Goal: Task Accomplishment & Management: Manage account settings

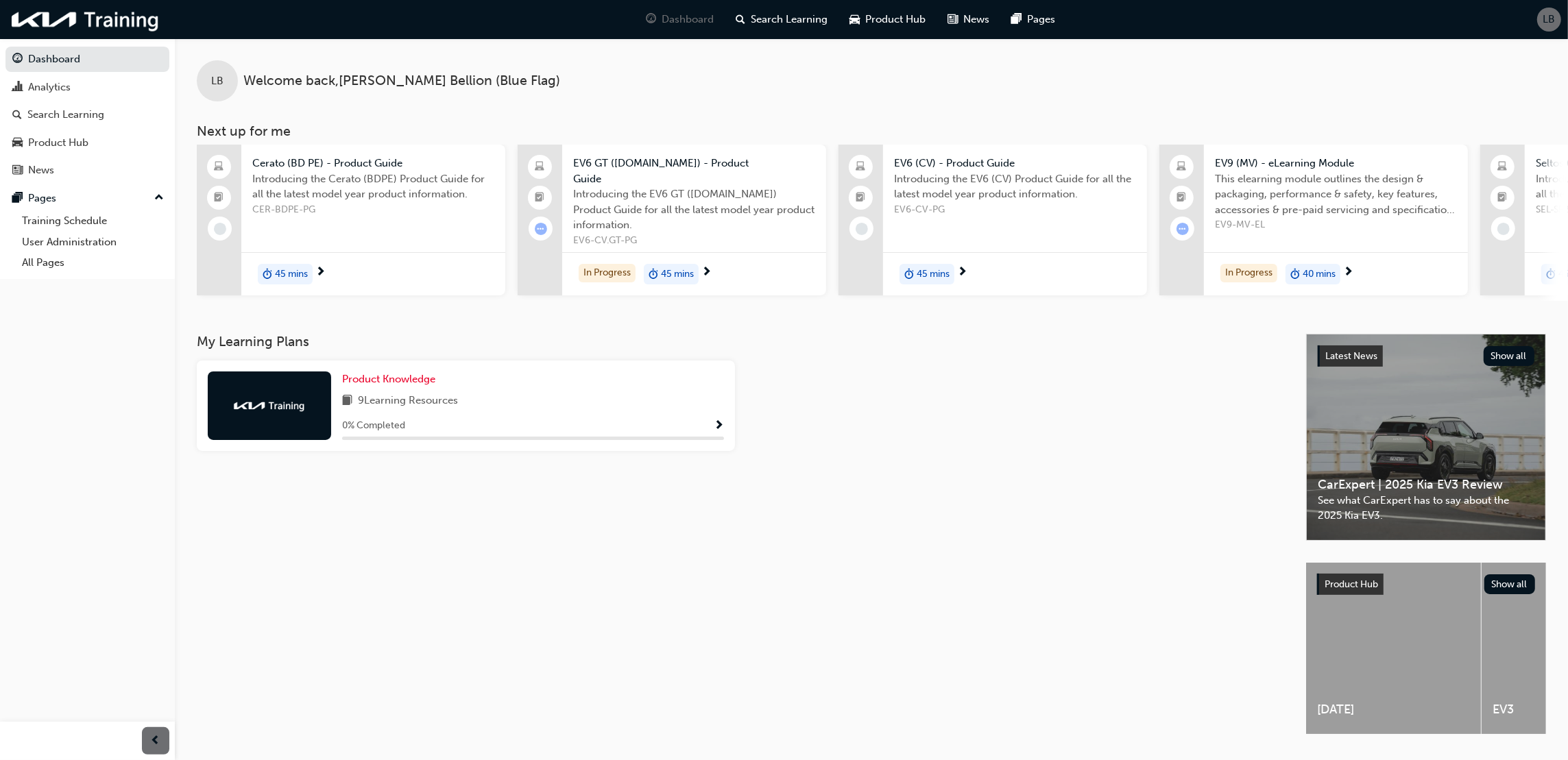
click at [1139, 582] on div "My Learning Plans Product Knowledge 9 Learning Resources 0 % Completed" at bounding box center [751, 546] width 1109 height 425
click at [770, 23] on span "Search Learning" at bounding box center [790, 20] width 77 height 16
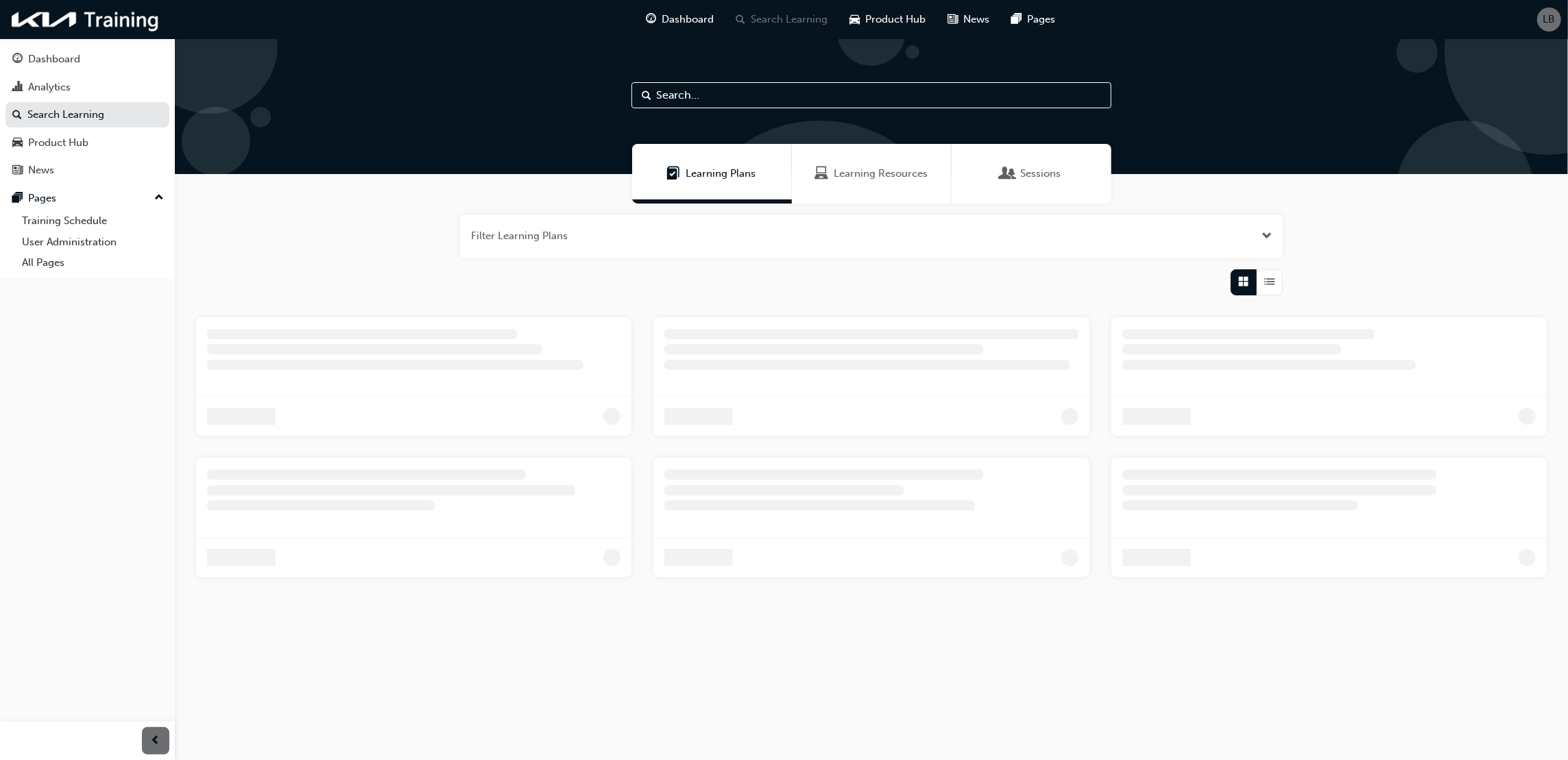
click at [747, 91] on input "text" at bounding box center [871, 95] width 480 height 26
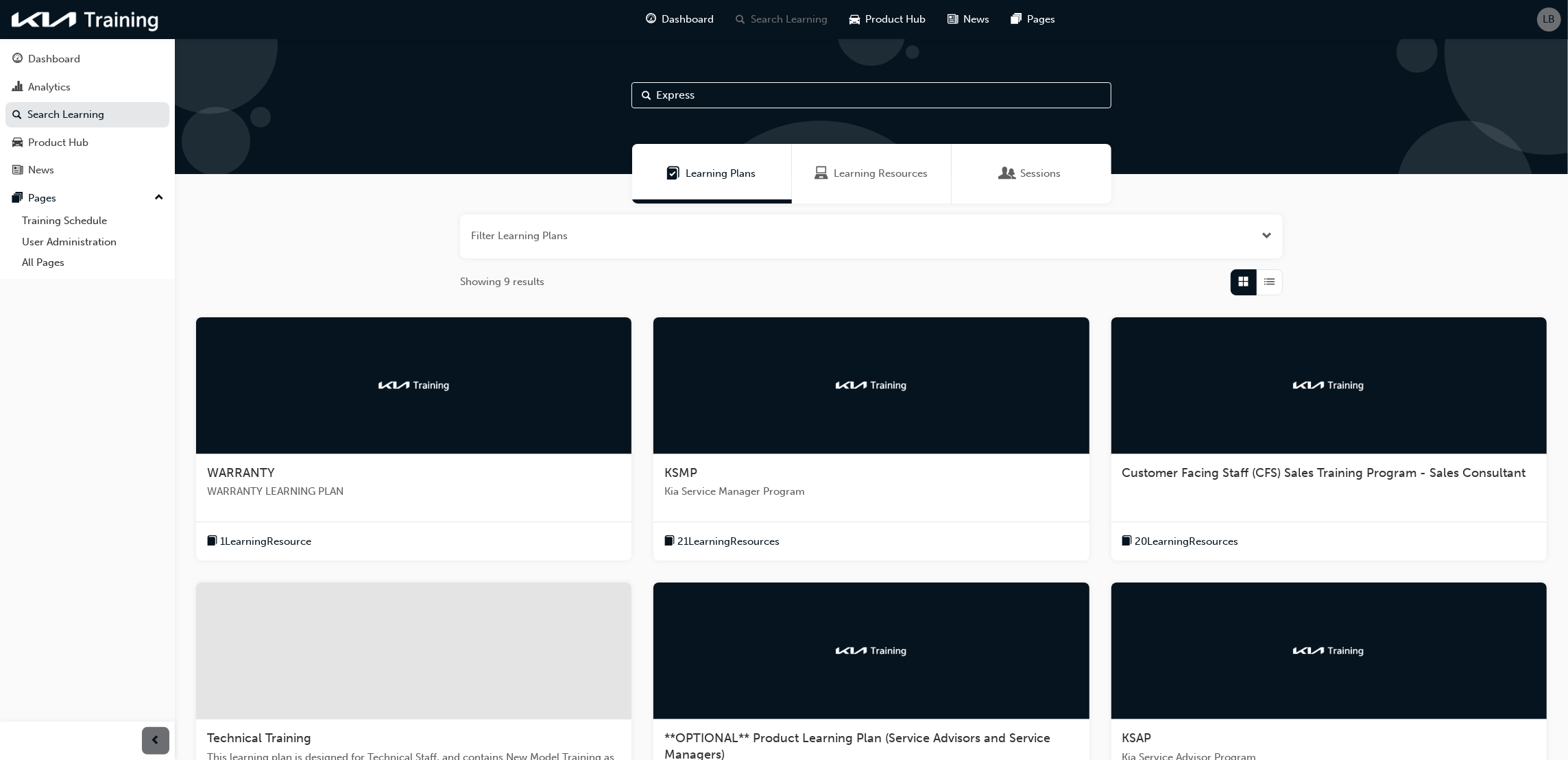
type input "Express"
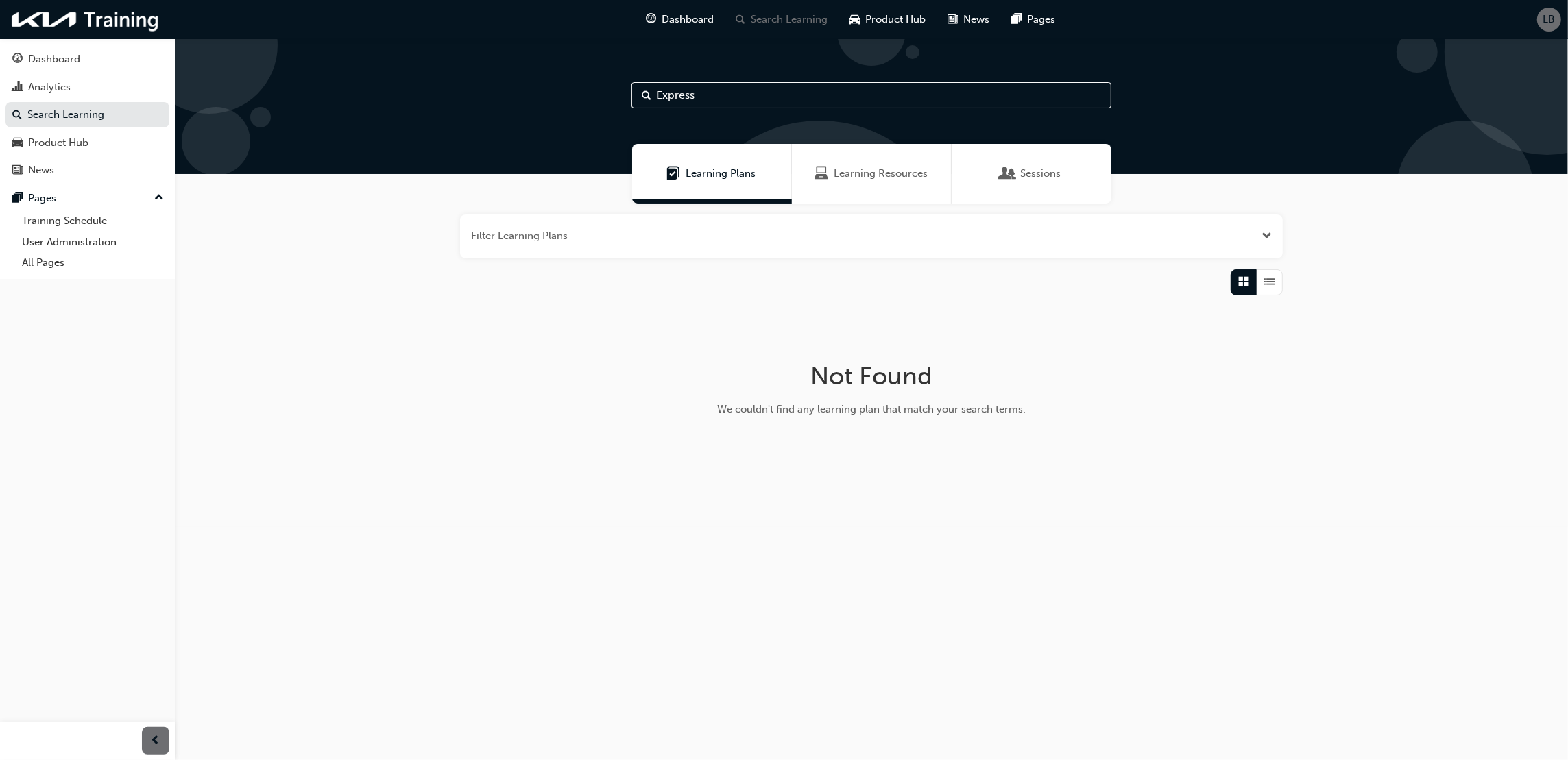
click at [864, 175] on span "Learning Resources" at bounding box center [880, 173] width 94 height 16
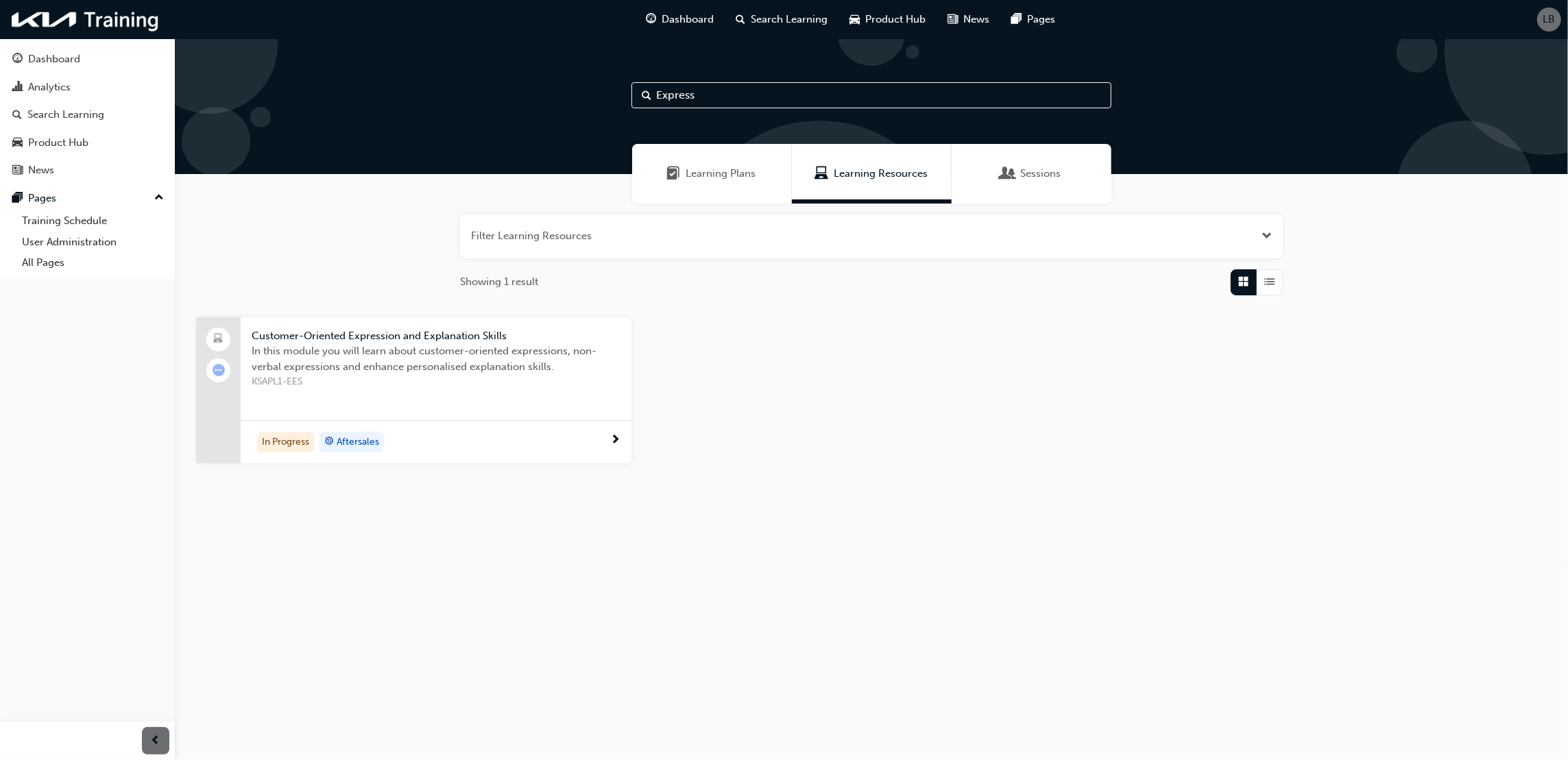
click at [924, 467] on div "Customer-Oriented Expression and Explanation Skills In this module you will lea…" at bounding box center [871, 401] width 1373 height 168
click at [554, 352] on span "In this module you will learn about customer-oriented expressions, non-verbal e…" at bounding box center [436, 359] width 369 height 31
click at [739, 101] on input "Express" at bounding box center [871, 95] width 480 height 26
drag, startPoint x: 751, startPoint y: 93, endPoint x: 486, endPoint y: 65, distance: 266.5
click at [486, 65] on div "Express" at bounding box center [871, 106] width 1393 height 136
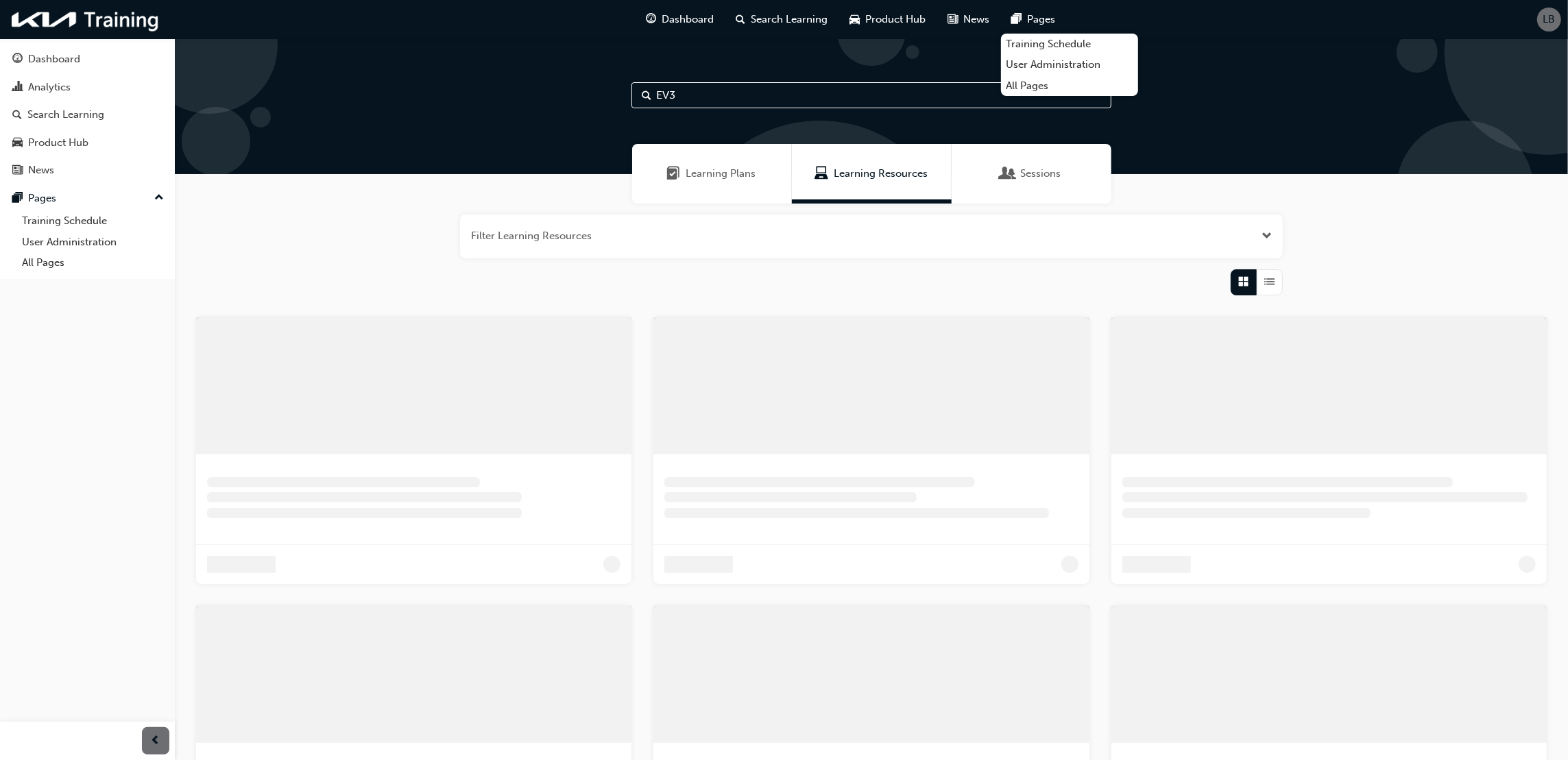
type input "EV3"
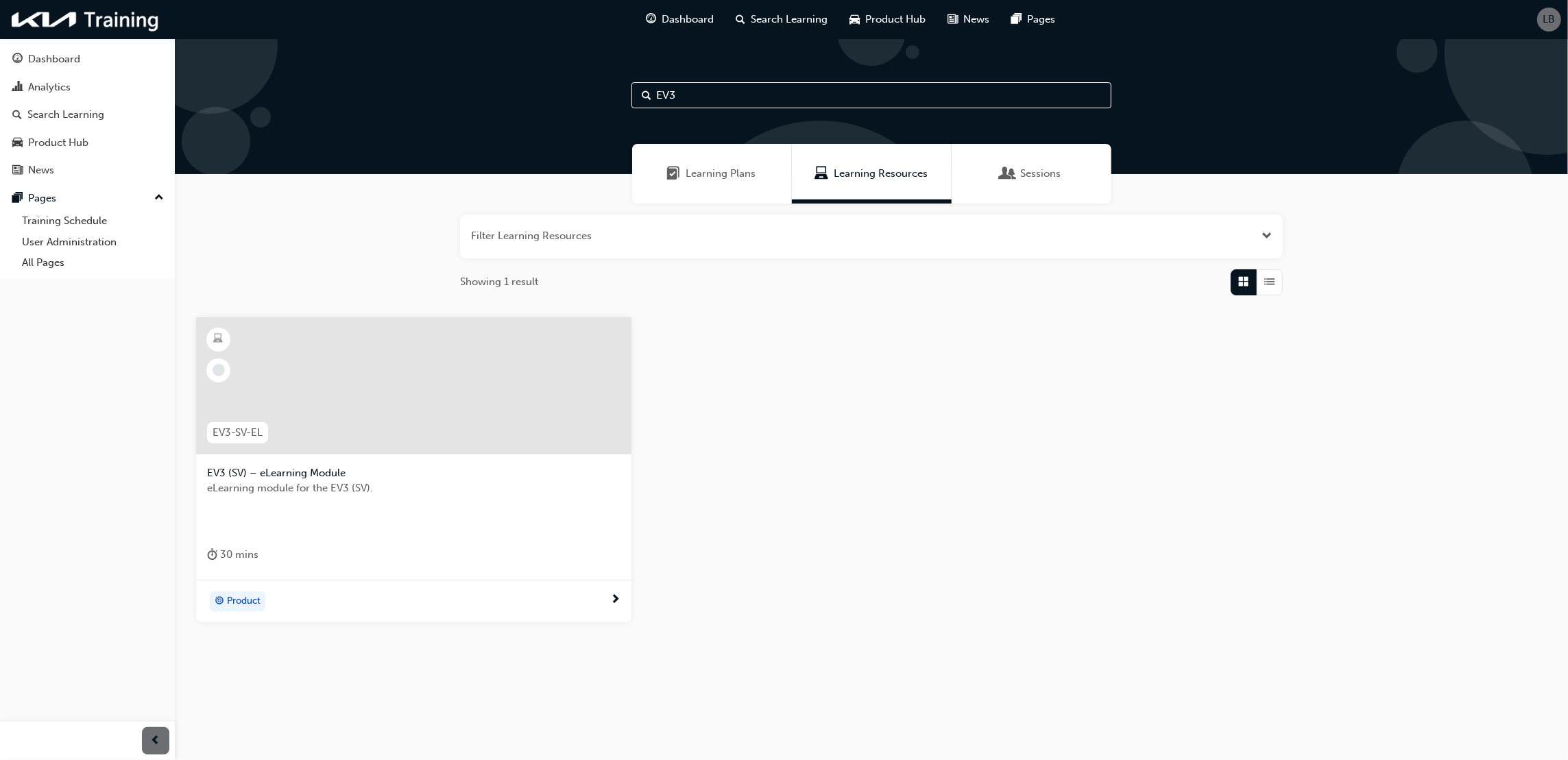
click at [315, 484] on span "eLearning module for the EV3 (SV)." at bounding box center [414, 489] width 413 height 16
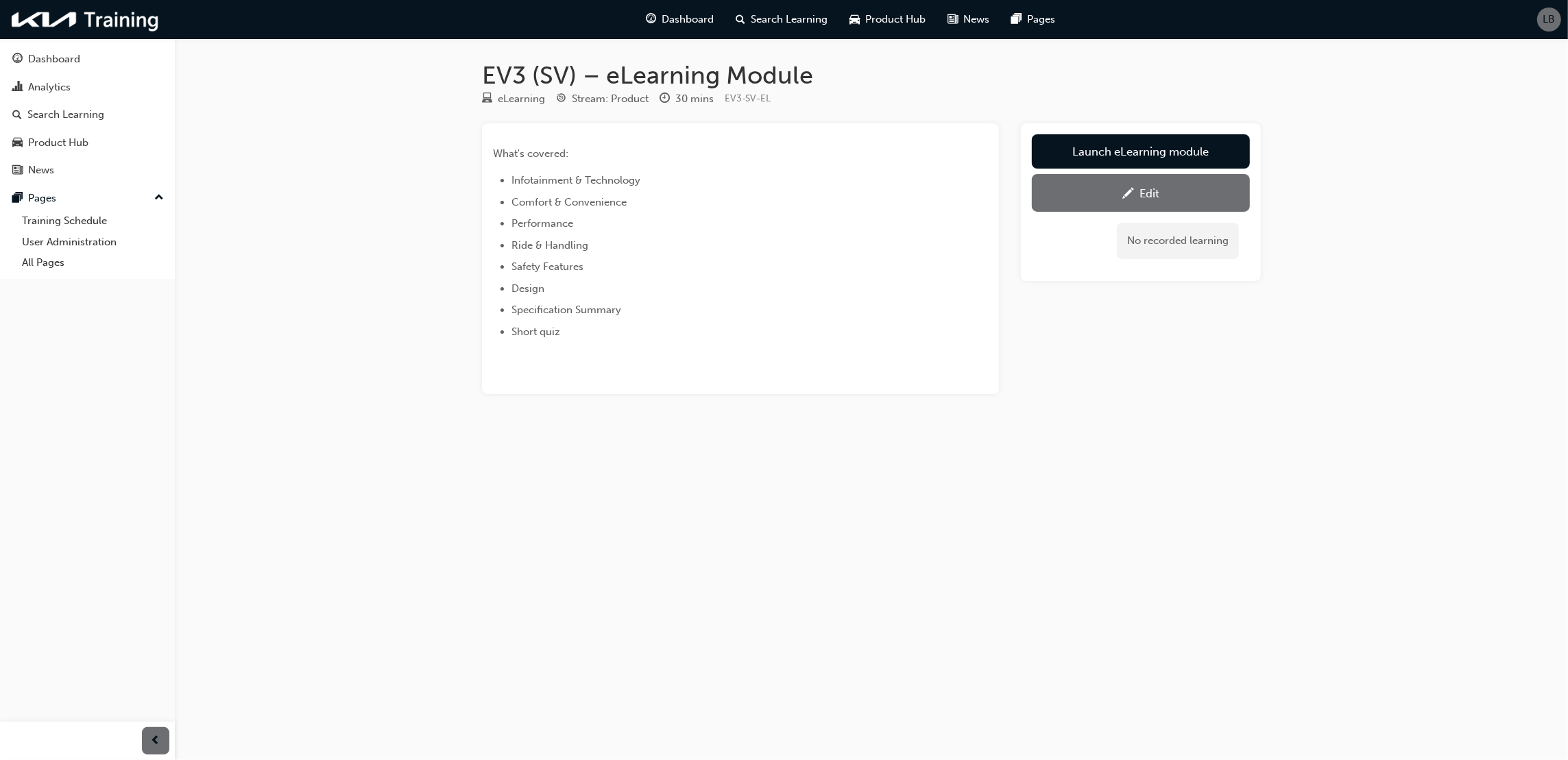
click at [1058, 510] on div "EV3 (SV) – eLearning Module eLearning Stream: Product 30 mins EV3-SV-EL What's …" at bounding box center [784, 380] width 1568 height 760
drag, startPoint x: 1364, startPoint y: 436, endPoint x: 1362, endPoint y: 470, distance: 34.1
click at [1364, 436] on div "EV3 (SV) – eLearning Module eLearning Stream: Product 30 mins EV3-SV-EL What's …" at bounding box center [784, 380] width 1568 height 760
click at [1176, 149] on link "Launch eLearning module" at bounding box center [1140, 152] width 218 height 35
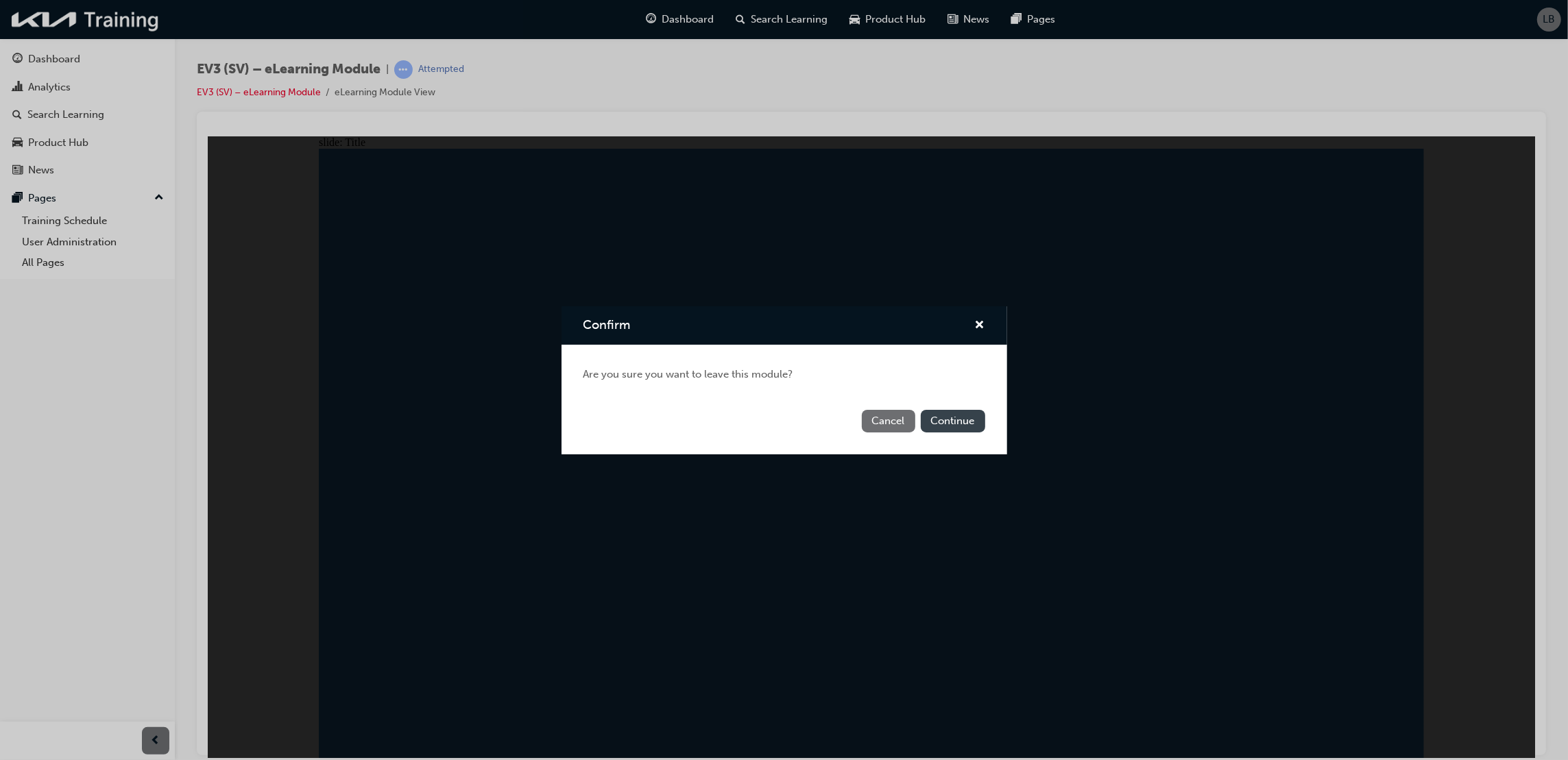
click at [952, 424] on button "Continue" at bounding box center [953, 421] width 64 height 23
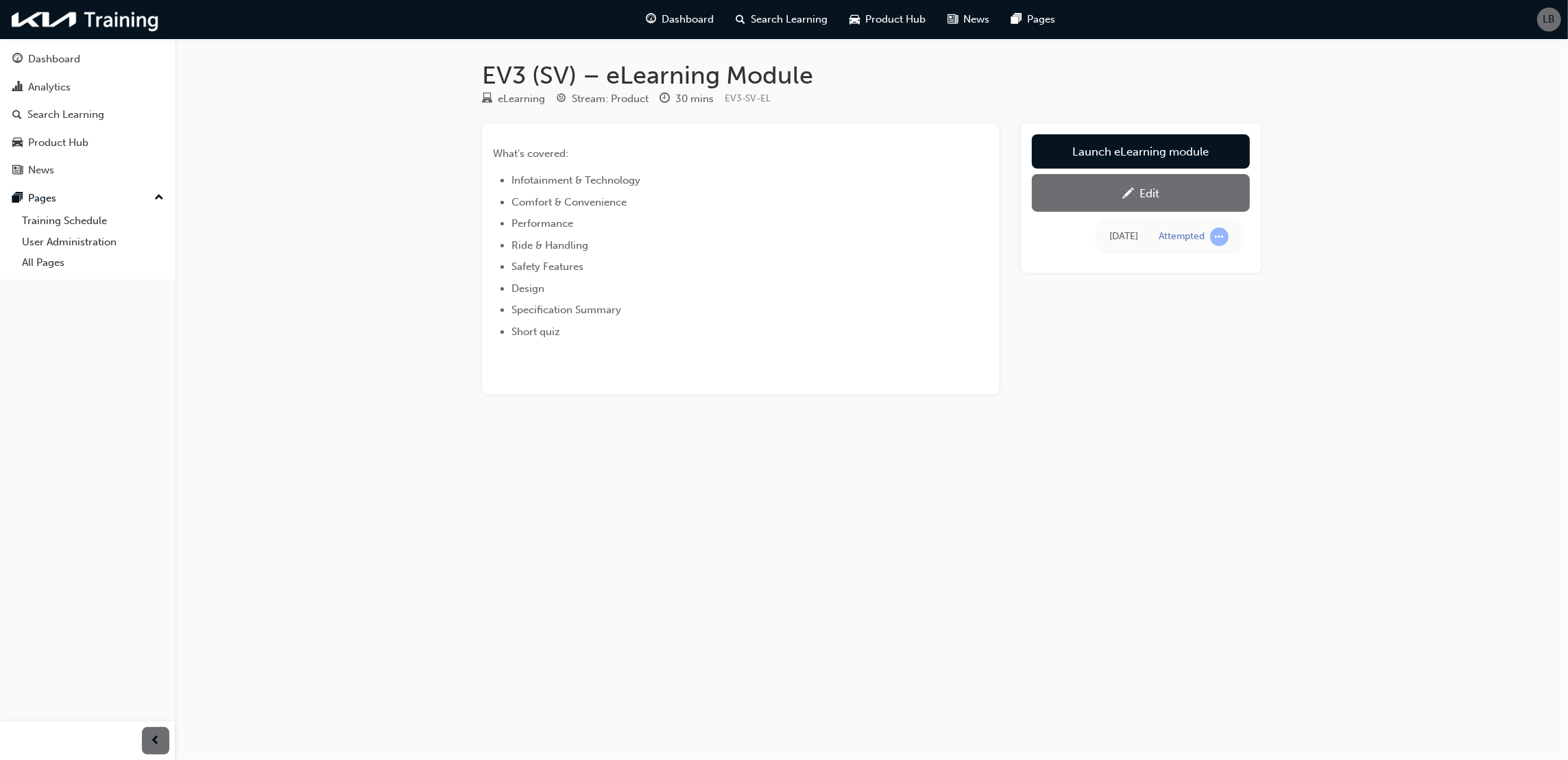
click at [1249, 482] on div "EV3 (SV) – eLearning Module eLearning Stream: Product 30 mins EV3-SV-EL What's …" at bounding box center [784, 380] width 1568 height 760
click at [1072, 183] on link "Edit" at bounding box center [1140, 192] width 218 height 37
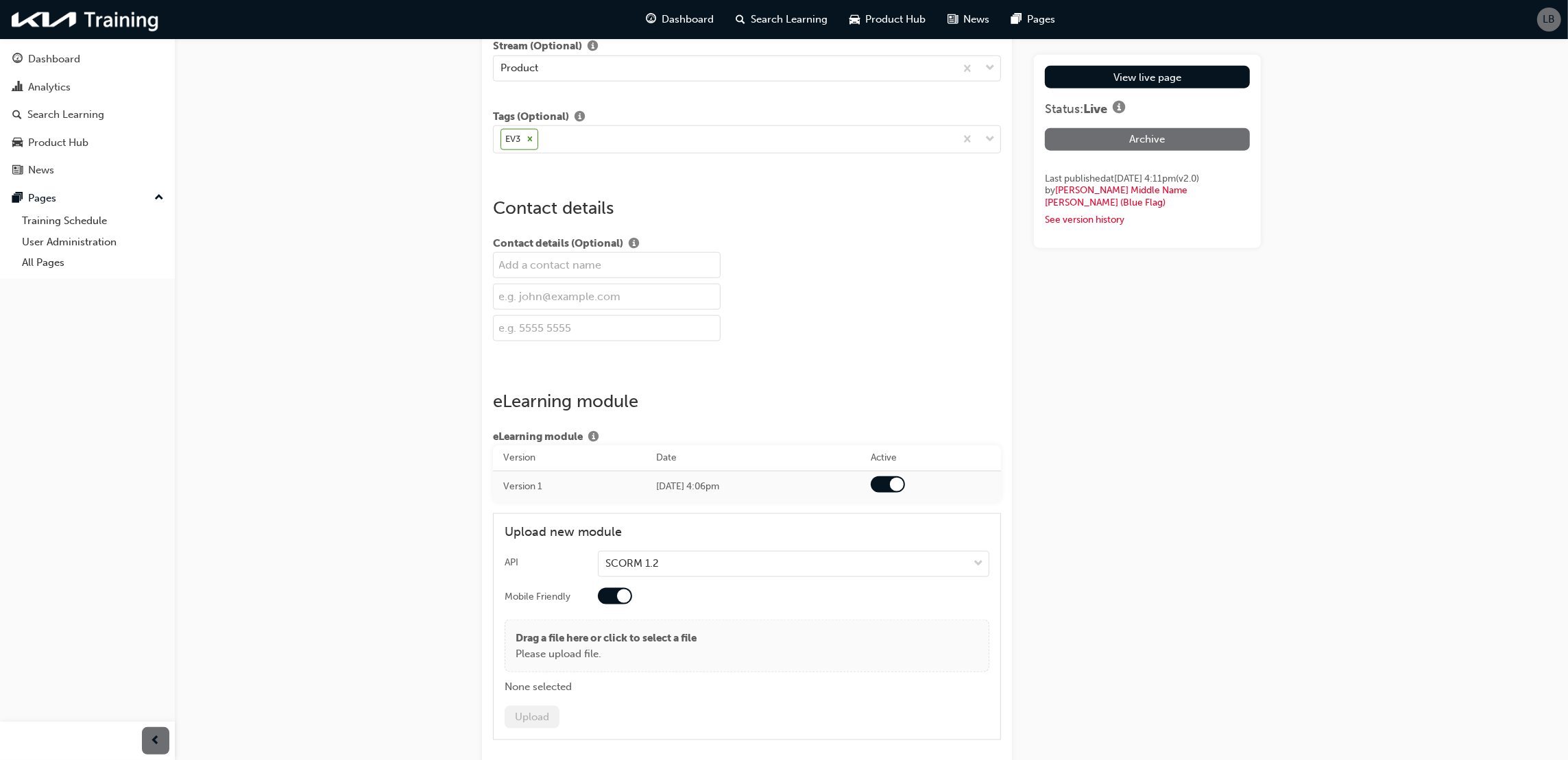
scroll to position [1779, 0]
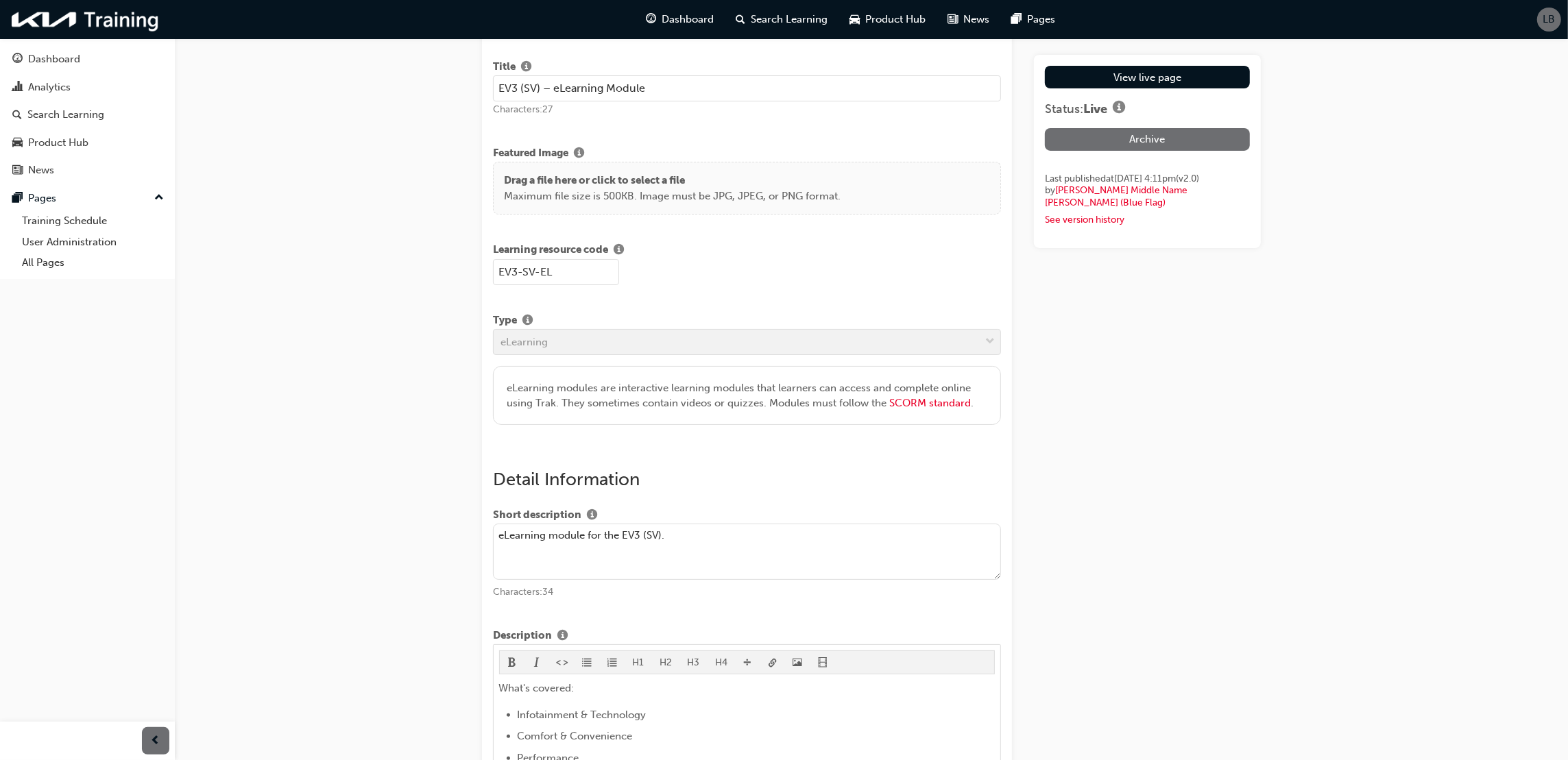
scroll to position [0, 0]
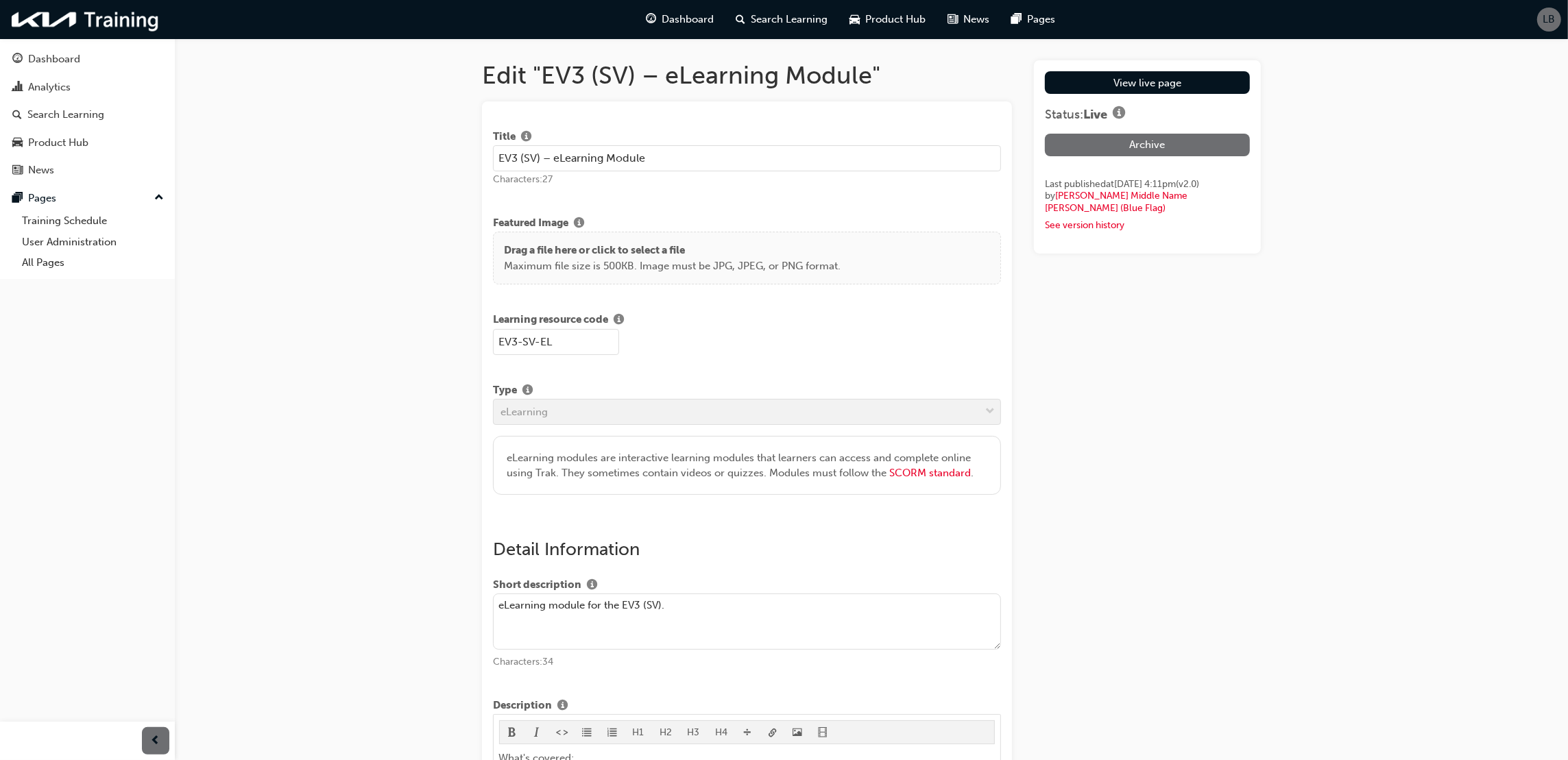
drag, startPoint x: 290, startPoint y: 161, endPoint x: 69, endPoint y: 14, distance: 265.4
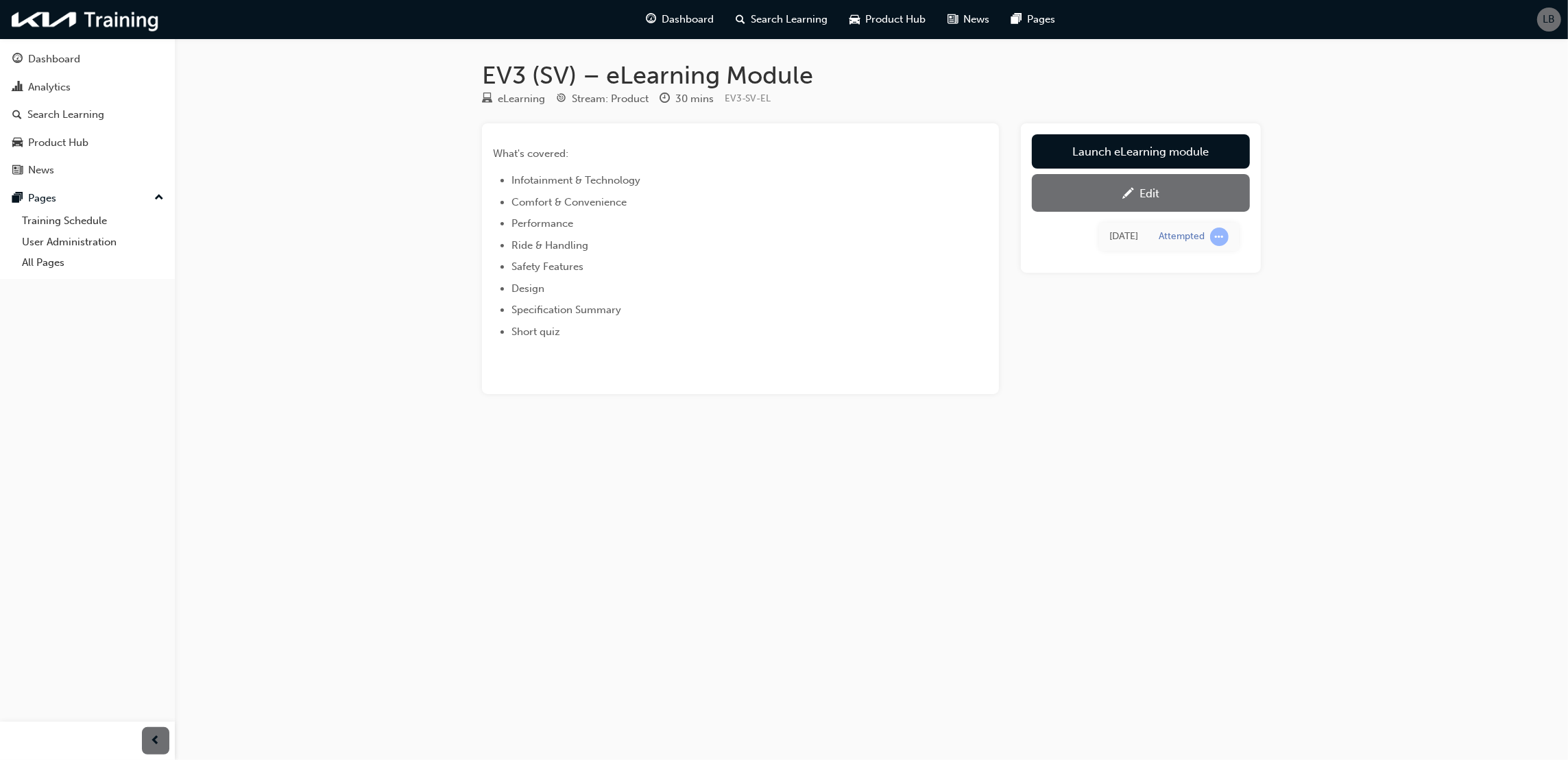
click at [1193, 397] on div "EV3 (SV) – eLearning Module eLearning Stream: Product 30 mins EV3-SV-EL What's …" at bounding box center [871, 250] width 823 height 378
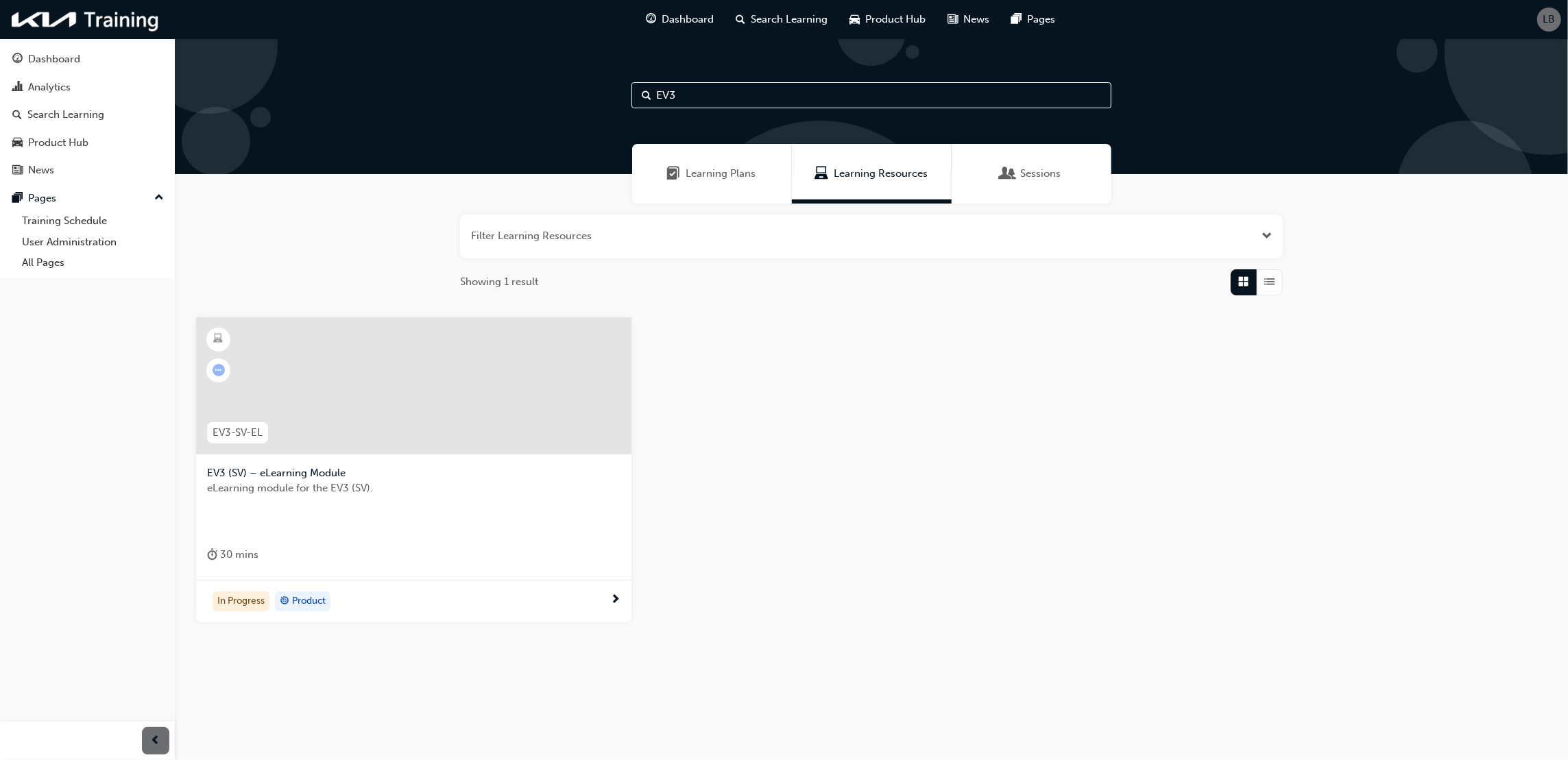
drag, startPoint x: 1202, startPoint y: 426, endPoint x: 1031, endPoint y: 528, distance: 199.1
click at [1202, 426] on div "EV3-SV-EL EV3 (SV) – eLearning Module eLearning module for the EV3 (SV). 30 min…" at bounding box center [871, 481] width 1373 height 328
click at [1149, 553] on div "EV3-SV-EL EV3 (SV) – eLearning Module eLearning module for the EV3 (SV). 30 min…" at bounding box center [871, 481] width 1373 height 328
click at [874, 582] on div "EV3-SV-EL EV3 (SV) – eLearning Module eLearning module for the EV3 (SV). 30 min…" at bounding box center [871, 481] width 1373 height 328
drag, startPoint x: 561, startPoint y: 92, endPoint x: 622, endPoint y: 97, distance: 61.2
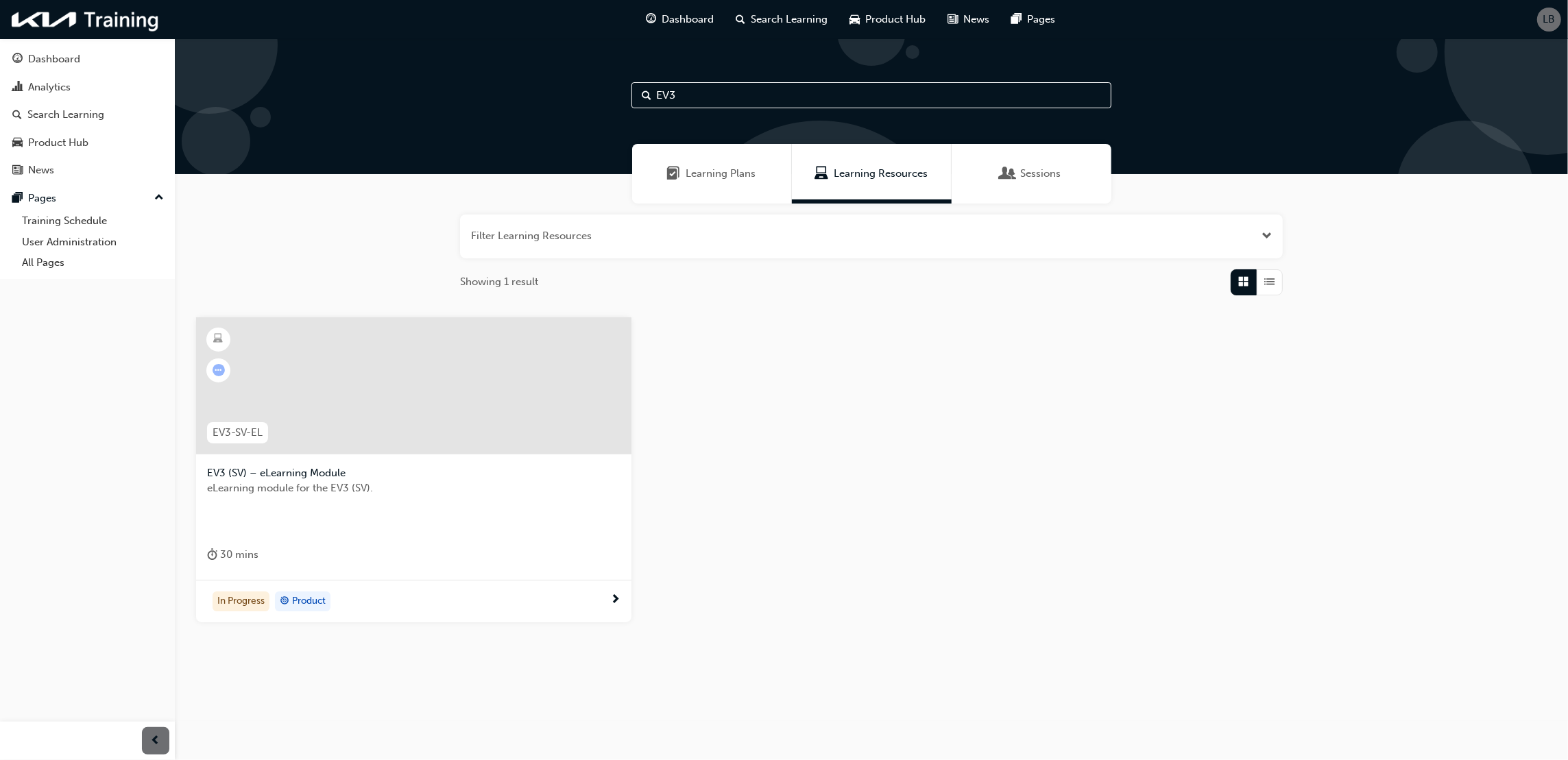
click at [561, 92] on div "EV3" at bounding box center [871, 106] width 1393 height 136
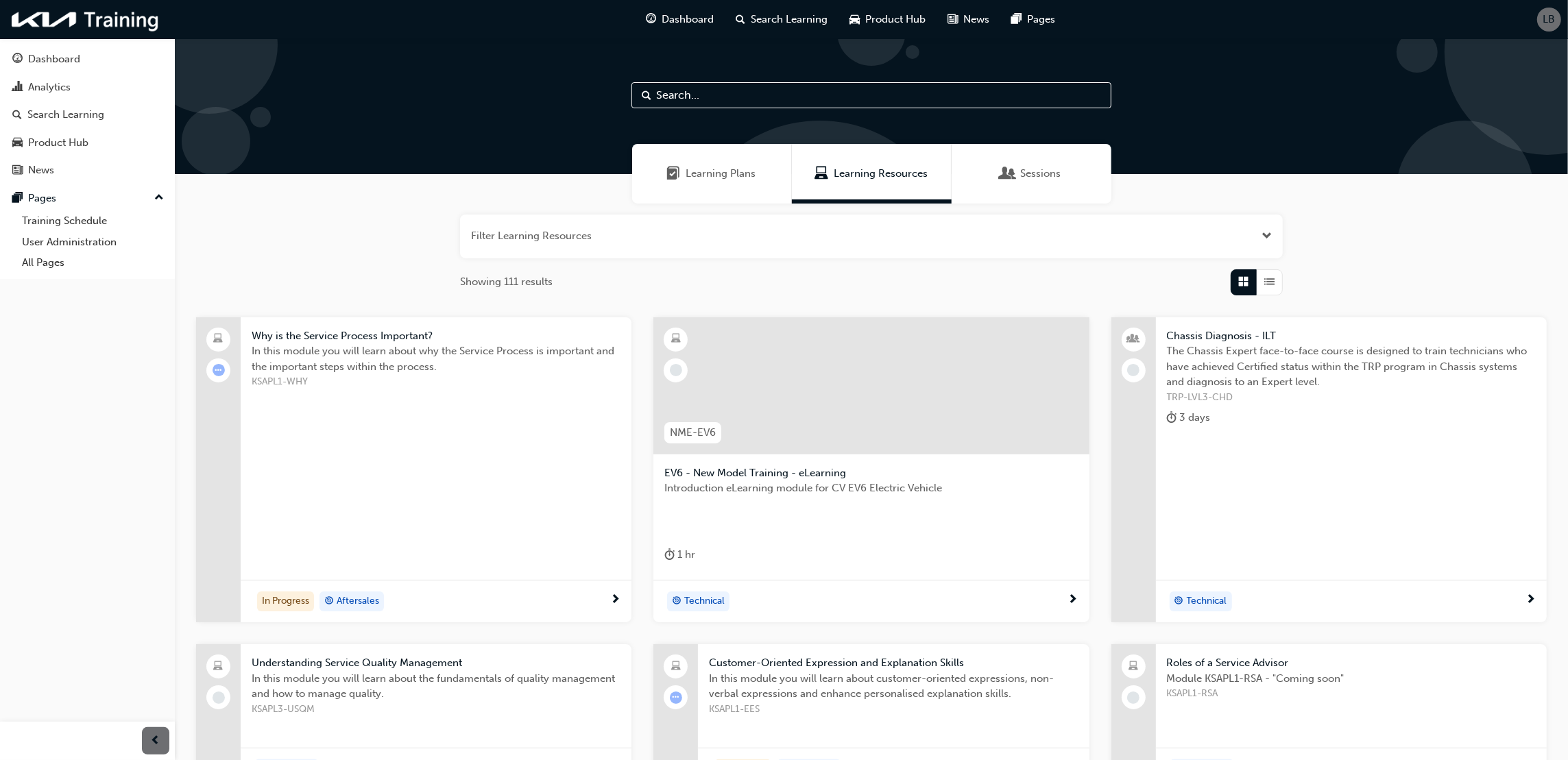
click at [686, 108] on input "text" at bounding box center [871, 95] width 480 height 26
click at [690, 101] on input "text" at bounding box center [871, 95] width 480 height 26
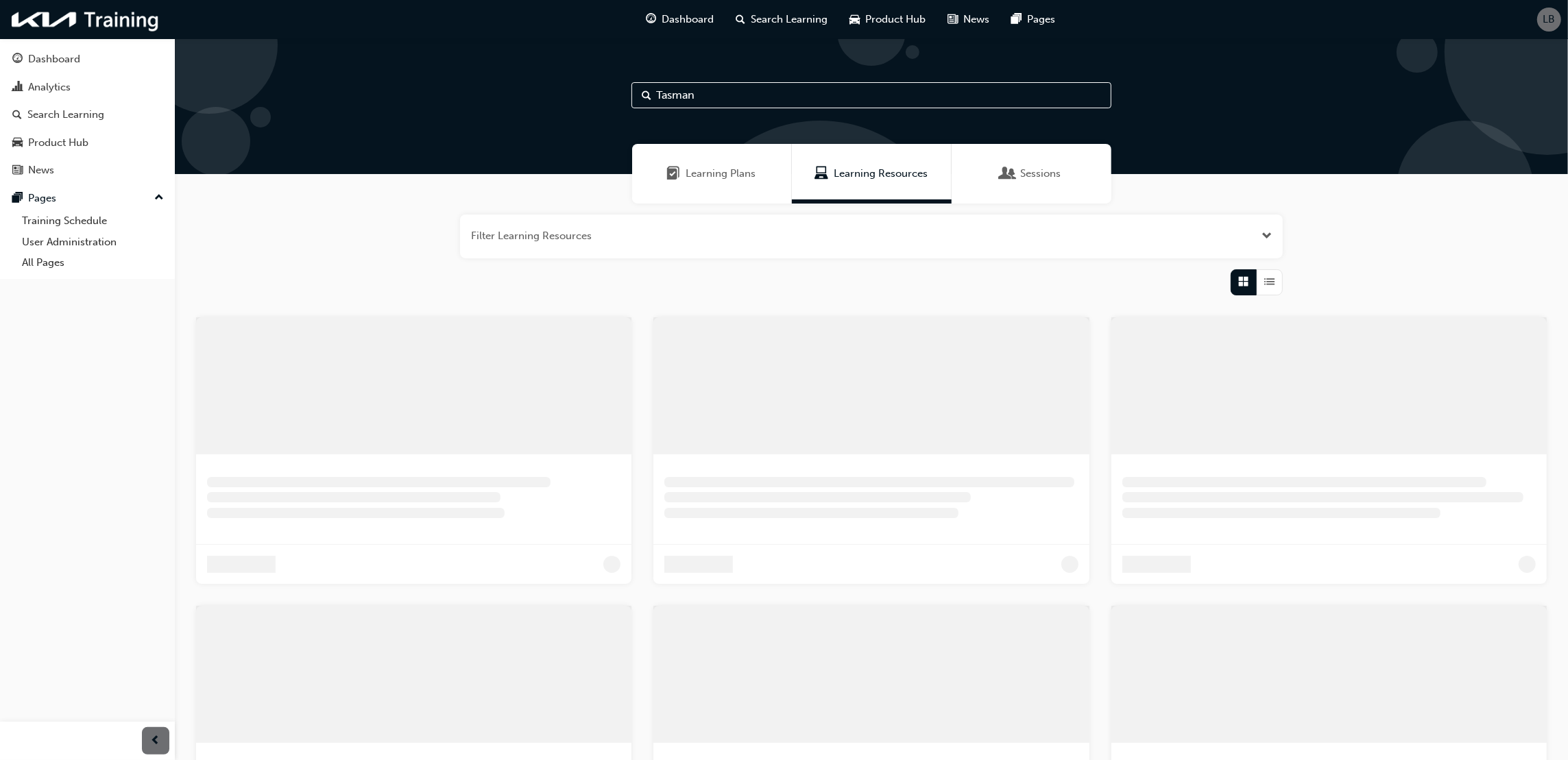
type input "Tasman"
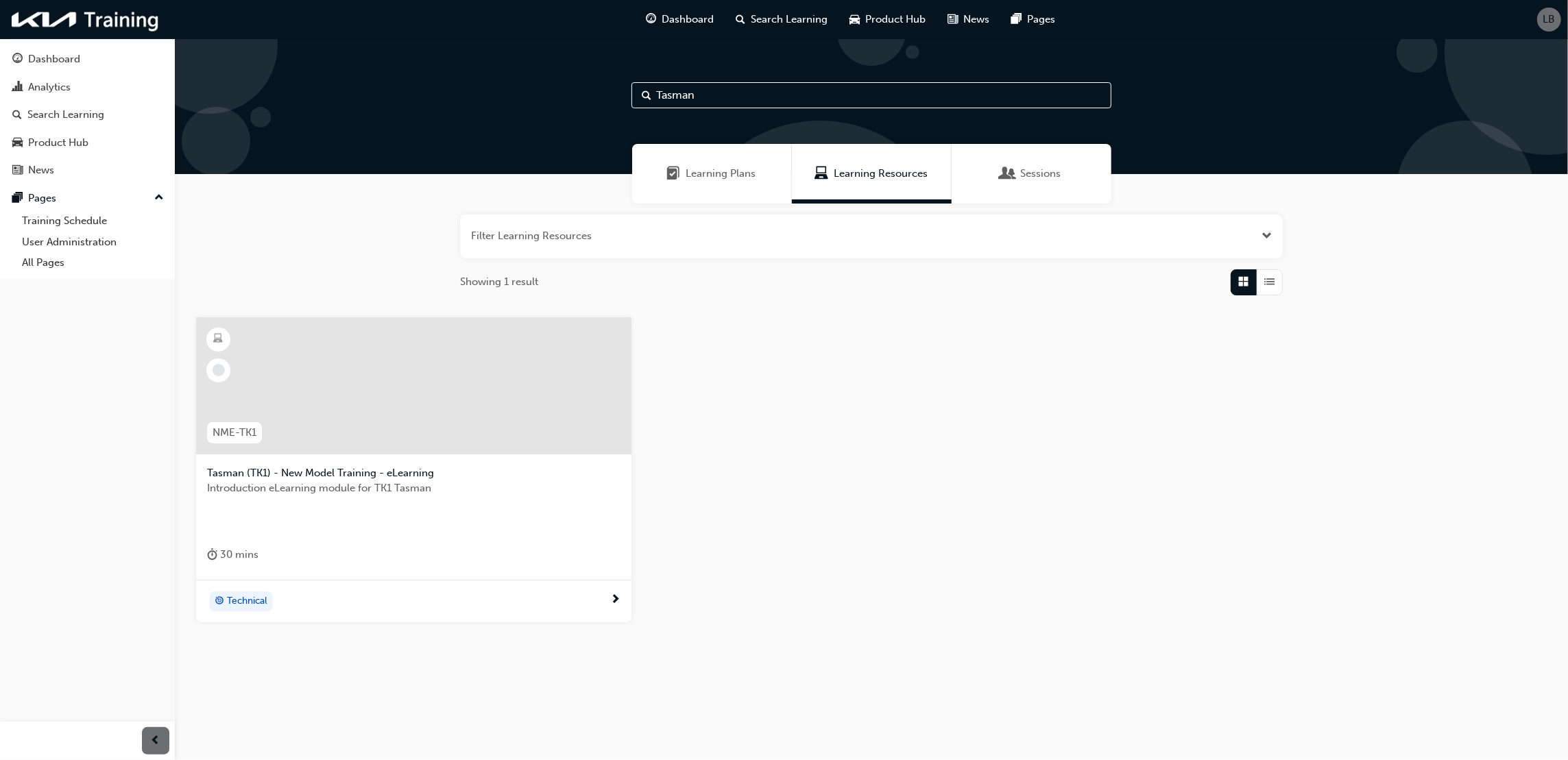
click at [874, 462] on div "NME-TK1 Tasman (TK1) - New Model Training - eLearning Introduction eLearning mo…" at bounding box center [871, 481] width 1373 height 328
click at [431, 386] on div at bounding box center [413, 386] width 435 height 137
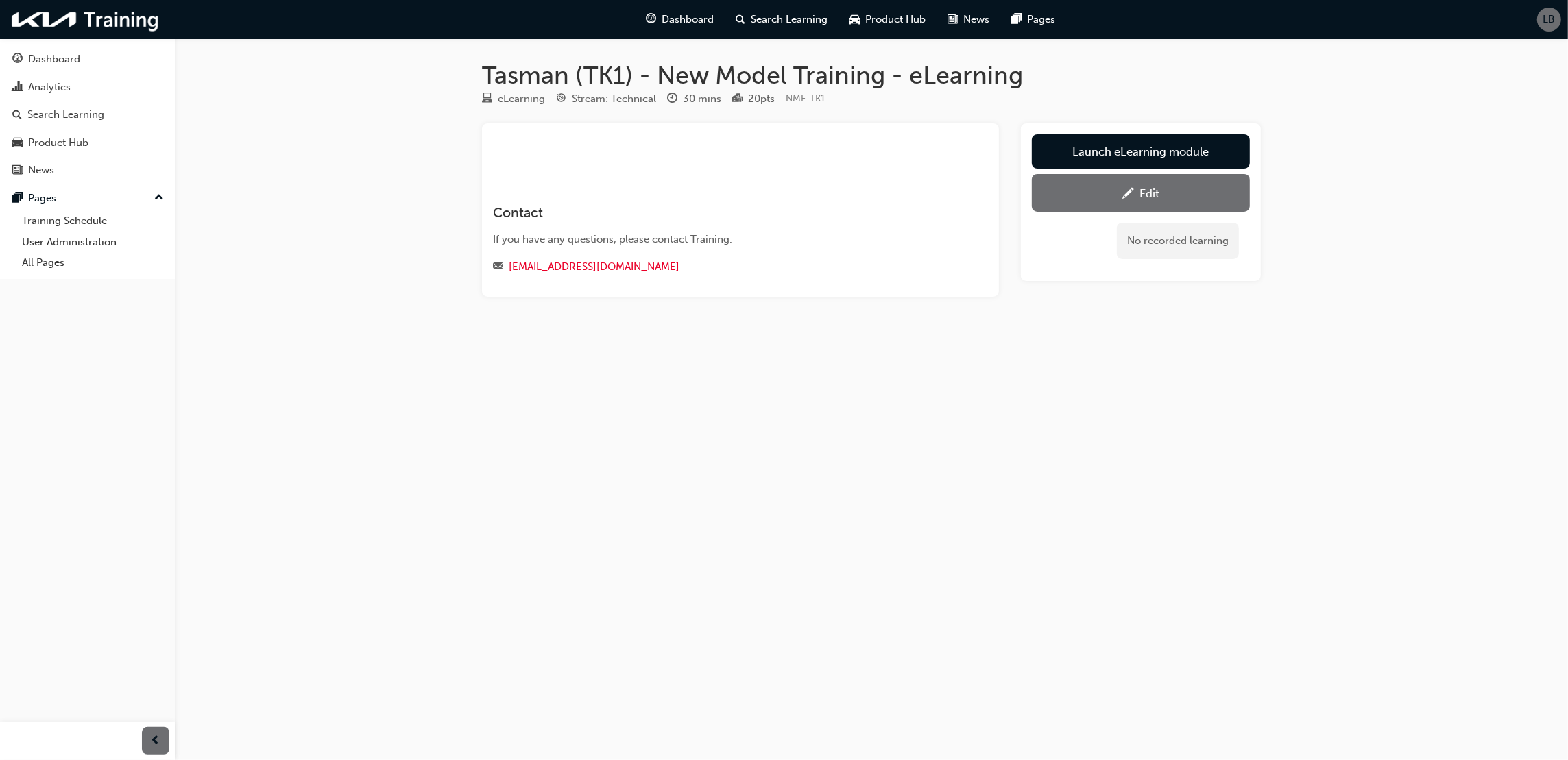
click at [958, 532] on div "Tasman (TK1) - New Model Training - eLearning eLearning Stream: Technical 30 mi…" at bounding box center [784, 380] width 1568 height 760
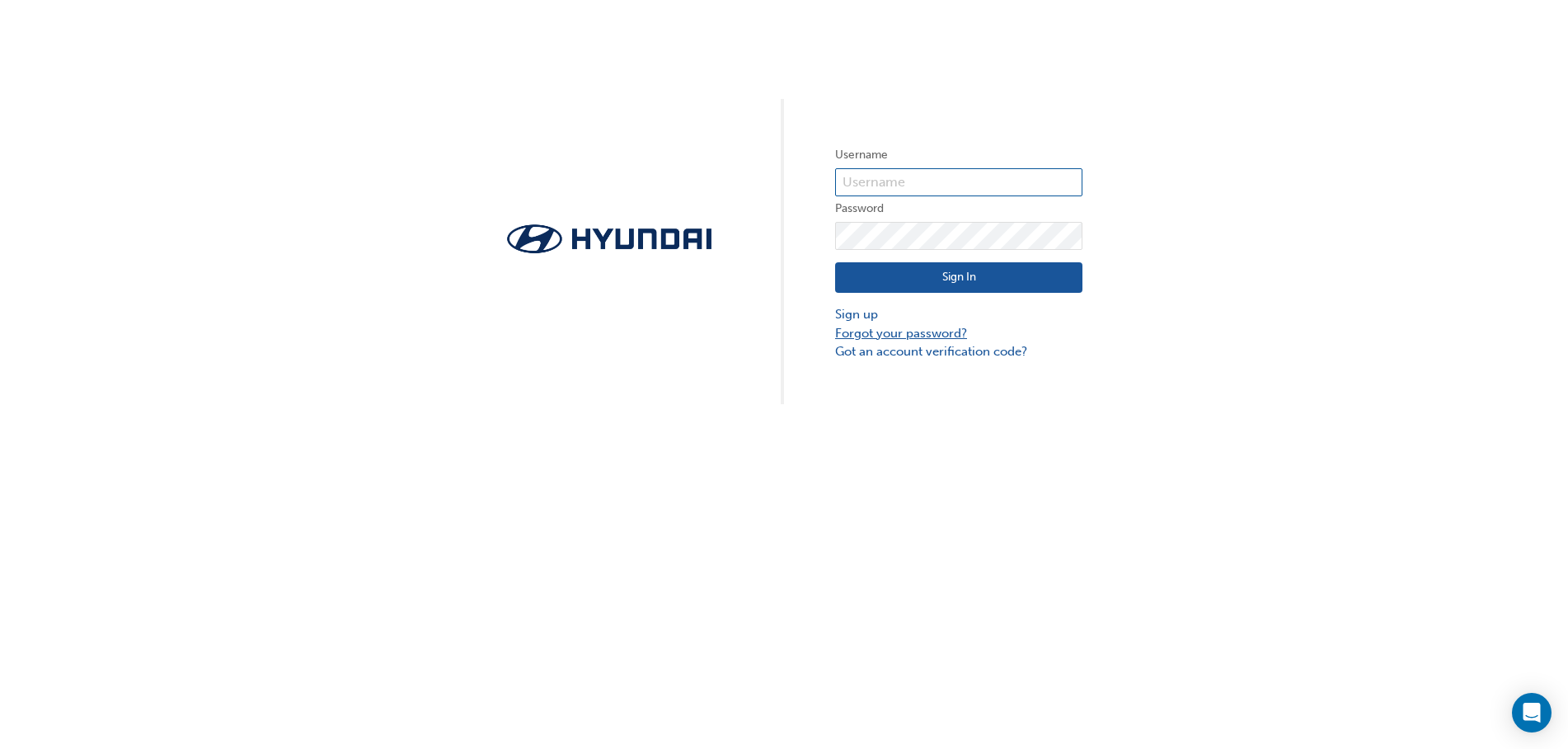
type input "bf.[PERSON_NAME].bellion"
click at [931, 331] on link "Forgot your password?" at bounding box center [959, 333] width 248 height 19
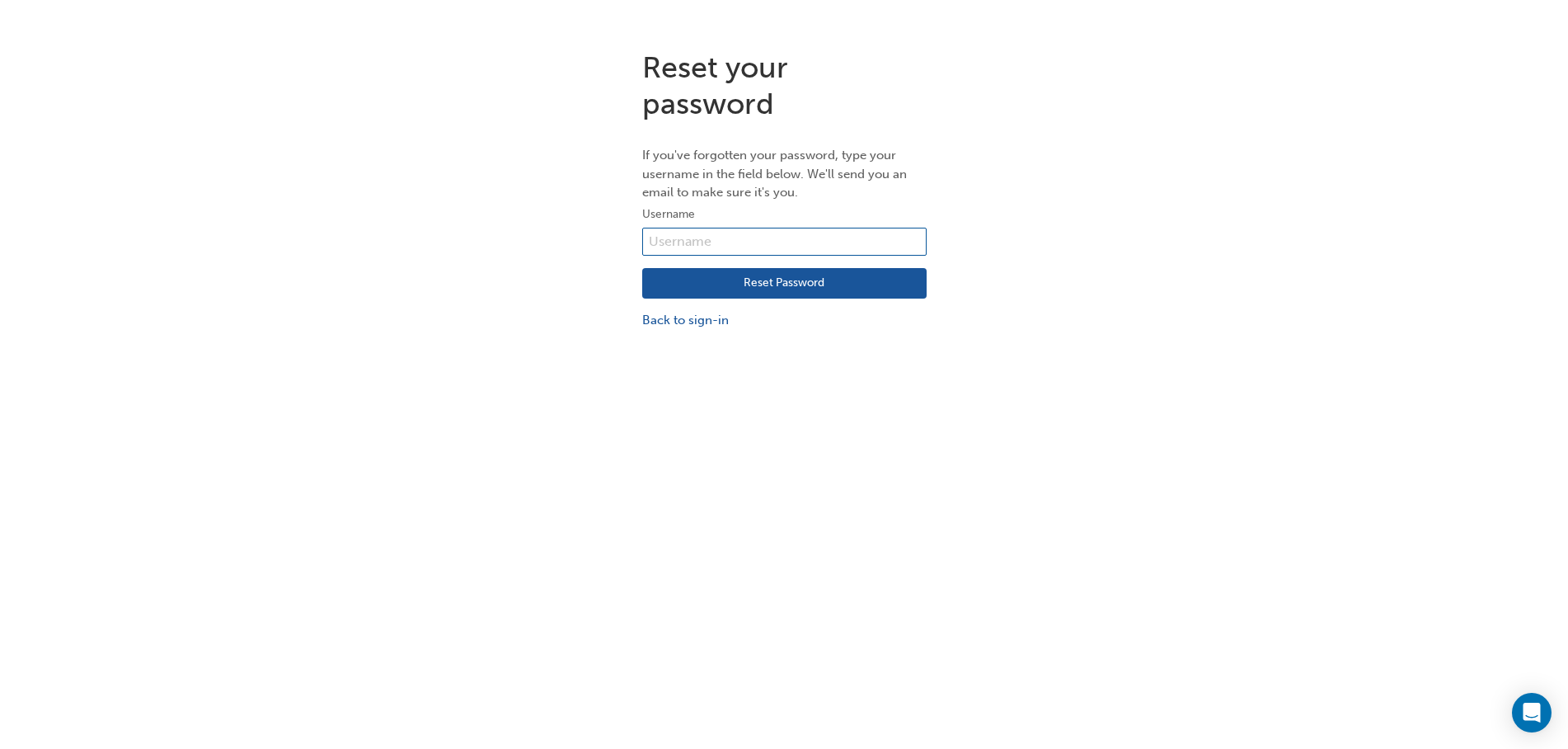
type input "bf.lisa.bellion"
click at [772, 280] on button "Reset Password" at bounding box center [784, 283] width 284 height 31
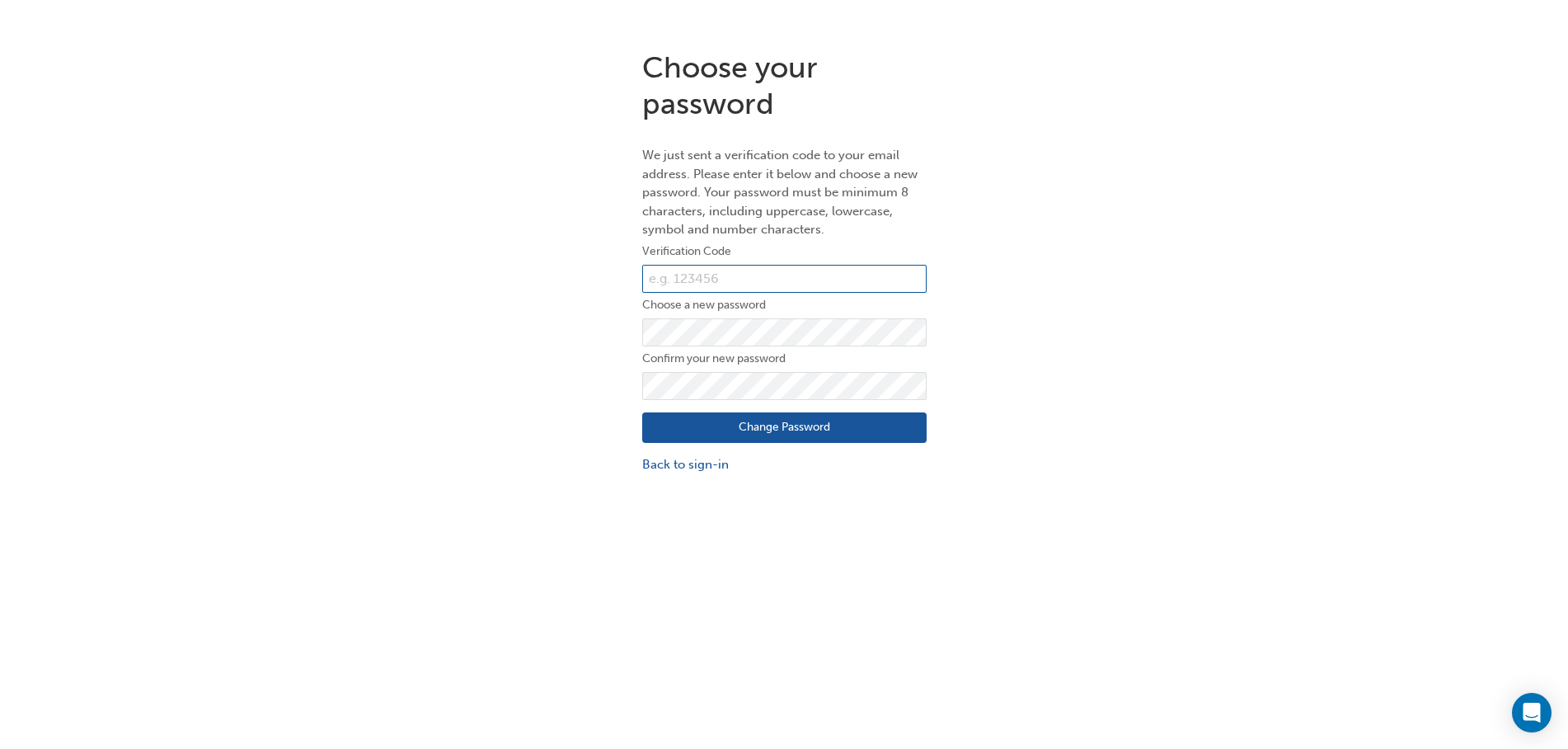
click at [770, 279] on input "text" at bounding box center [784, 278] width 284 height 28
click at [773, 282] on input "text" at bounding box center [784, 278] width 284 height 28
paste input "437613"
type input "437613"
click at [885, 421] on button "Change Password" at bounding box center [784, 428] width 284 height 31
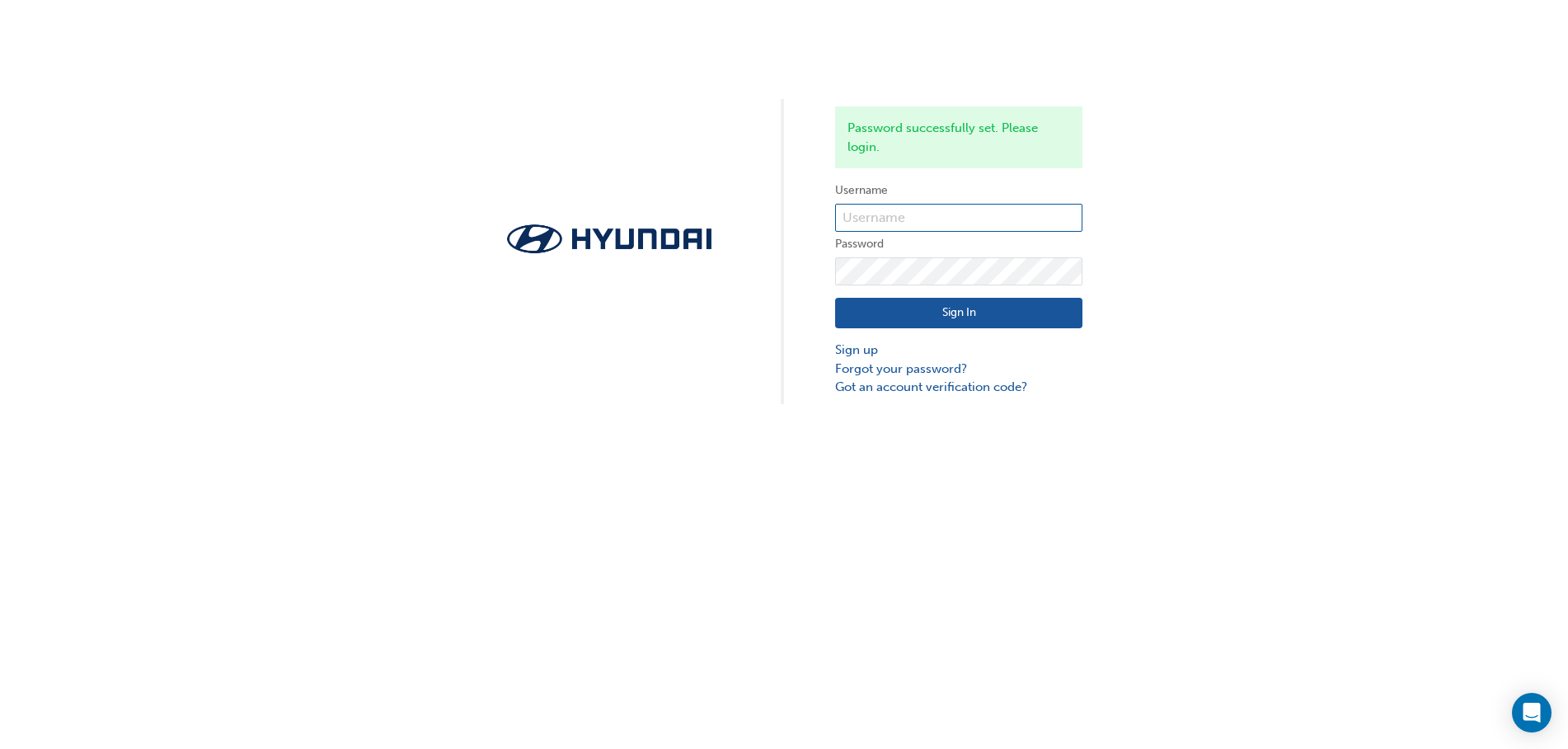
type input "bf.lisa.bellion"
click at [1006, 315] on button "Sign In" at bounding box center [959, 313] width 248 height 31
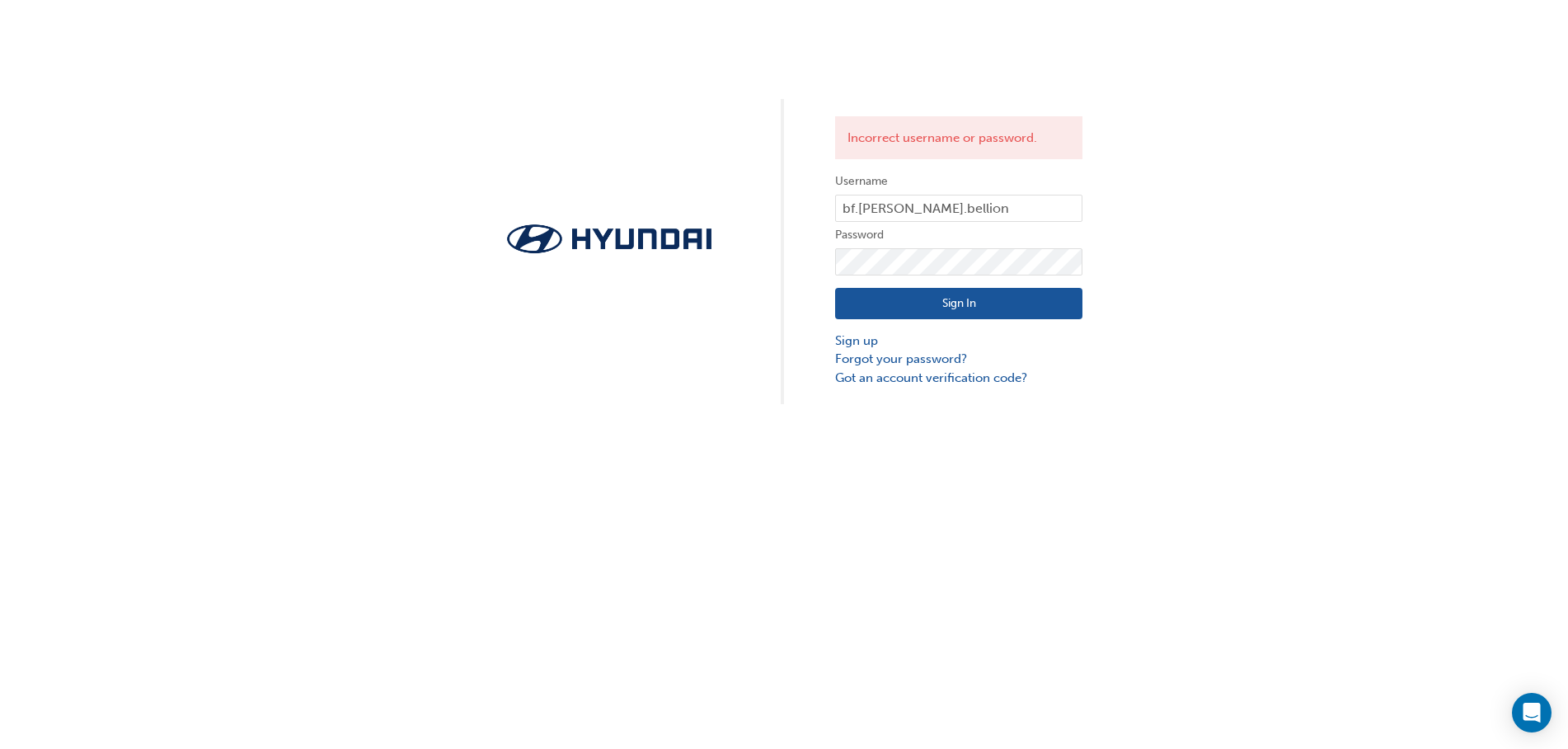
click at [986, 302] on button "Sign In" at bounding box center [959, 303] width 248 height 31
click at [702, 249] on div "Incorrect username or password. Username bf.lisa.bellion Password Sign In Sign …" at bounding box center [784, 202] width 1568 height 404
click at [1348, 296] on div "Incorrect username or password. Username bf.lisa.bellion Password Sign In Sign …" at bounding box center [784, 202] width 1568 height 404
click at [711, 263] on div "Incorrect username or password. Username bf.lisa.bellion Password Sign In Sign …" at bounding box center [784, 202] width 1568 height 404
click at [911, 315] on button "Sign In" at bounding box center [959, 303] width 248 height 31
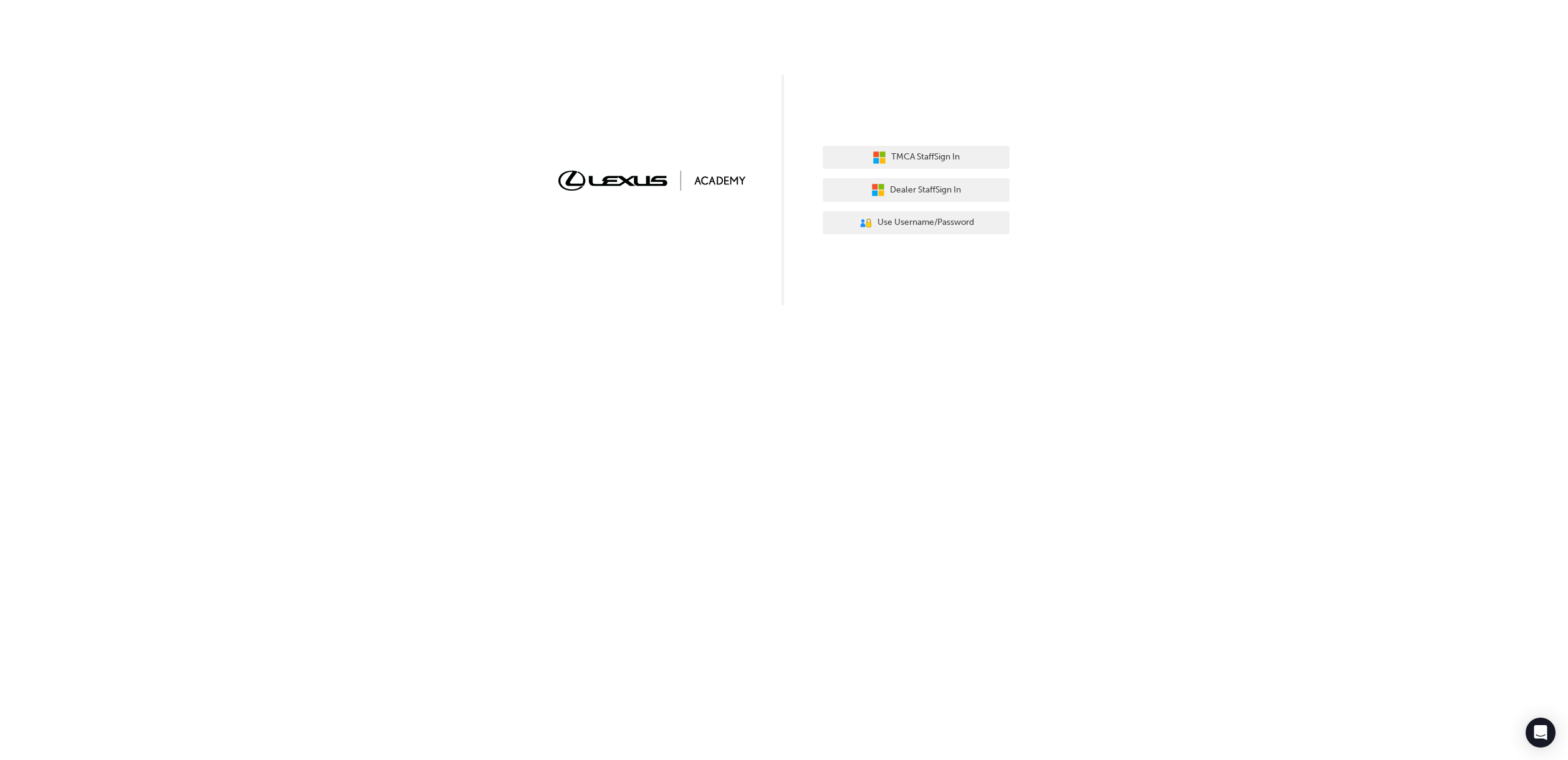
click at [1185, 170] on div "TMCA Staff Sign In Dealer Staff Sign In User Authentication Icon - Blue Person,…" at bounding box center [784, 153] width 1568 height 305
click at [945, 223] on span "Use Username/Password" at bounding box center [926, 222] width 97 height 14
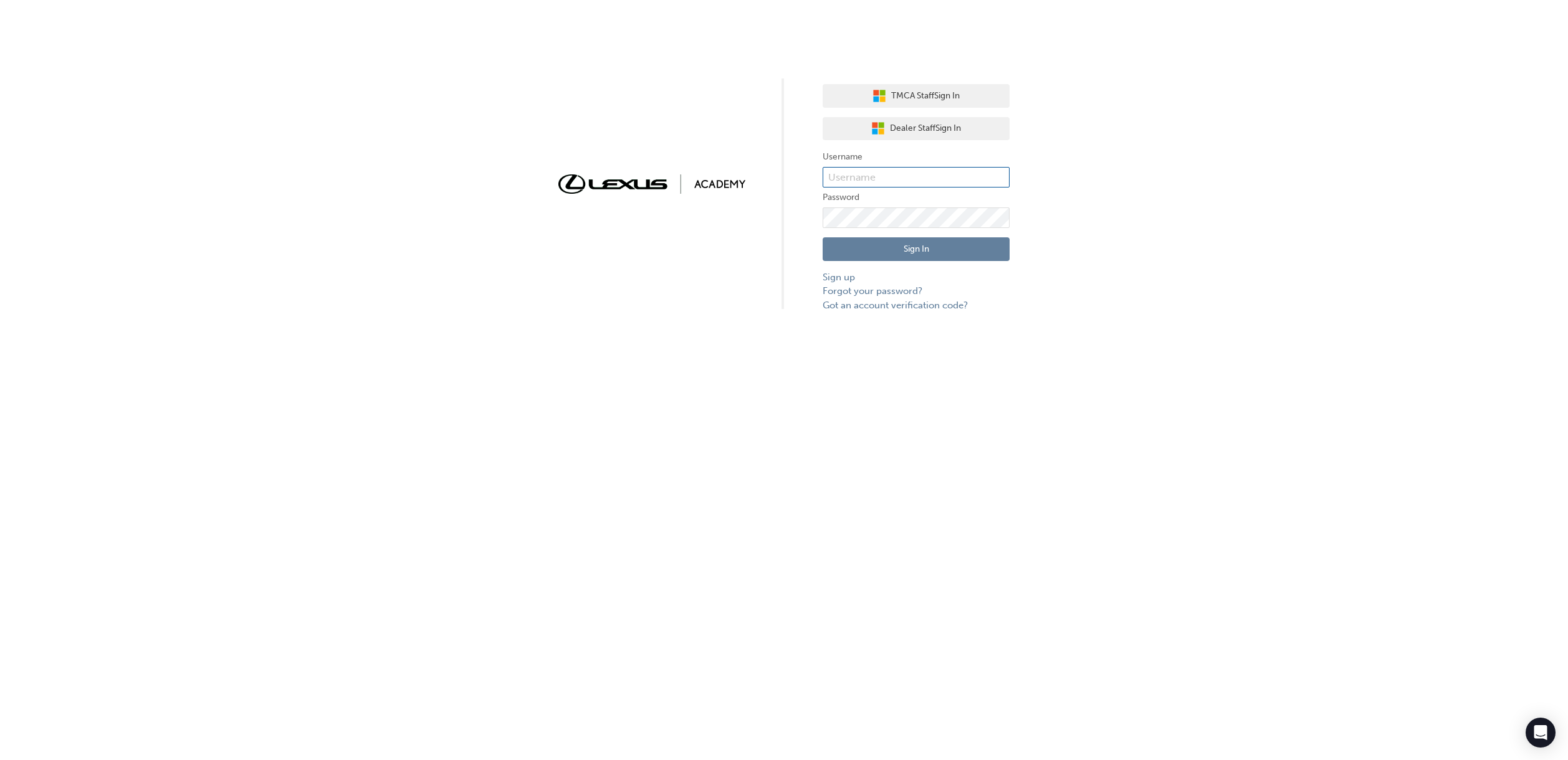
type input "bf.[PERSON_NAME].bellion"
click at [905, 252] on button "Sign In" at bounding box center [916, 249] width 187 height 24
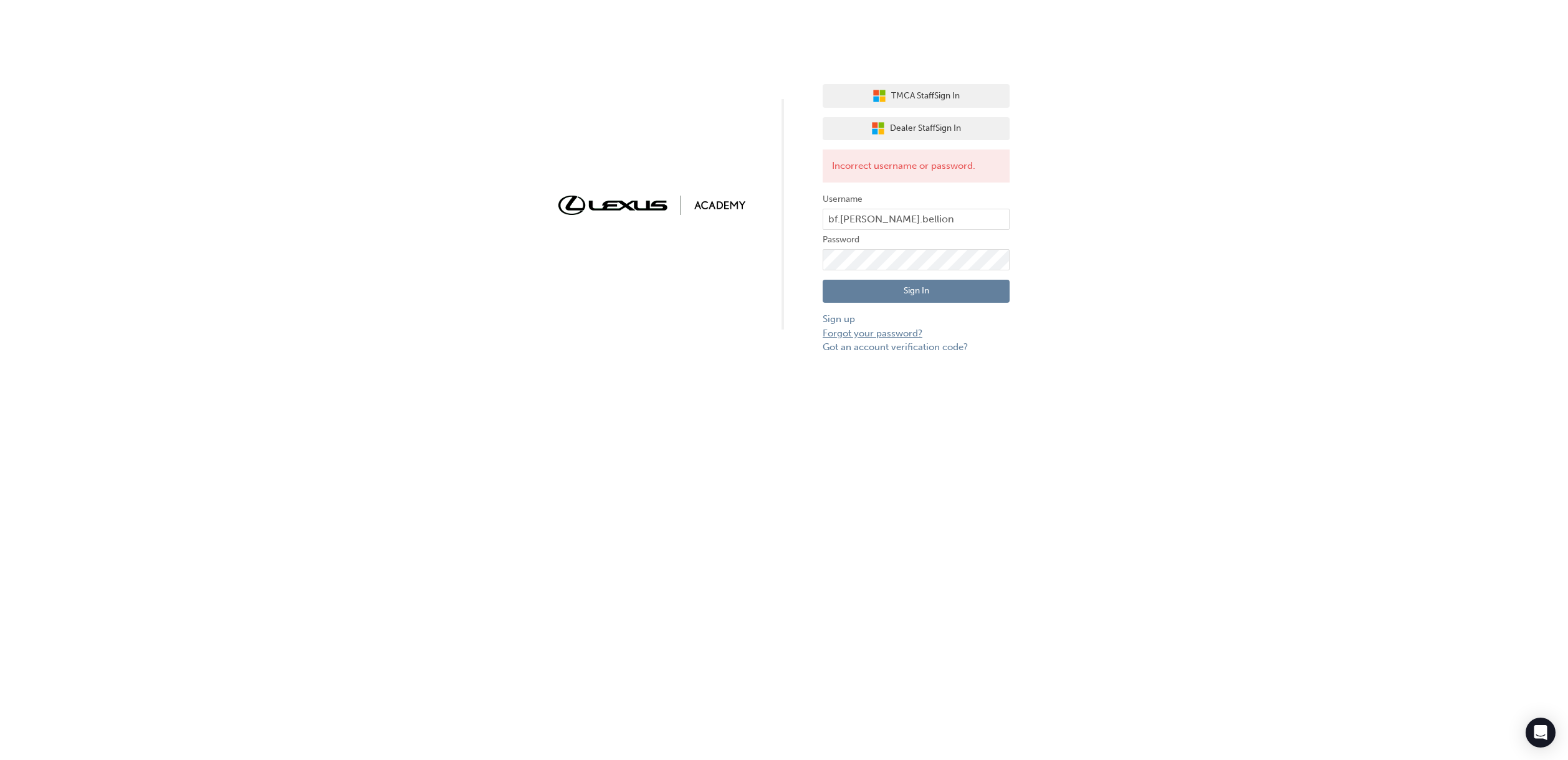
click at [900, 329] on link "Forgot your password?" at bounding box center [916, 334] width 187 height 14
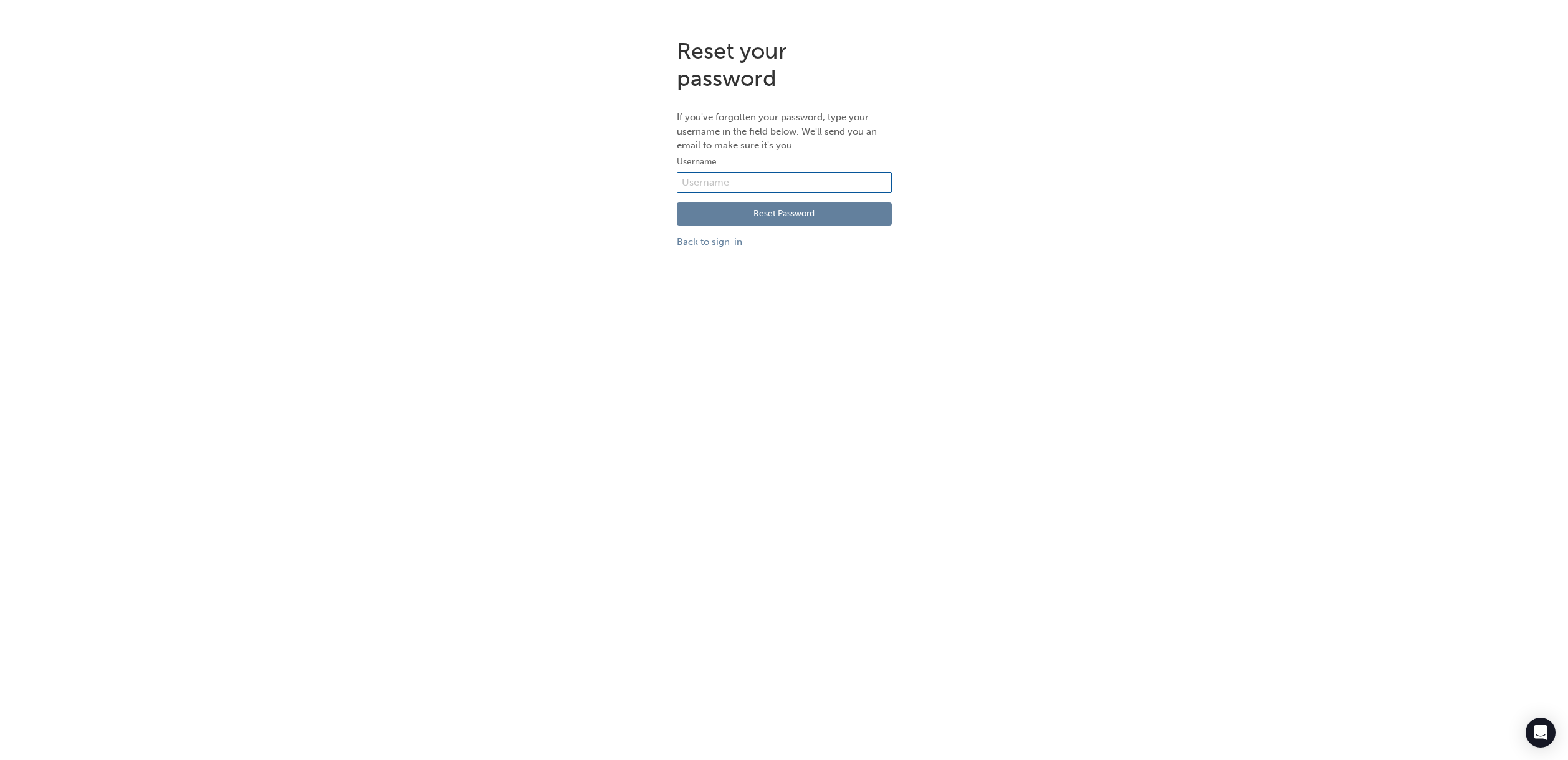
click at [801, 183] on input "text" at bounding box center [784, 182] width 215 height 21
type input "bf.[PERSON_NAME].bellion"
click at [842, 214] on button "Reset Password" at bounding box center [784, 214] width 215 height 24
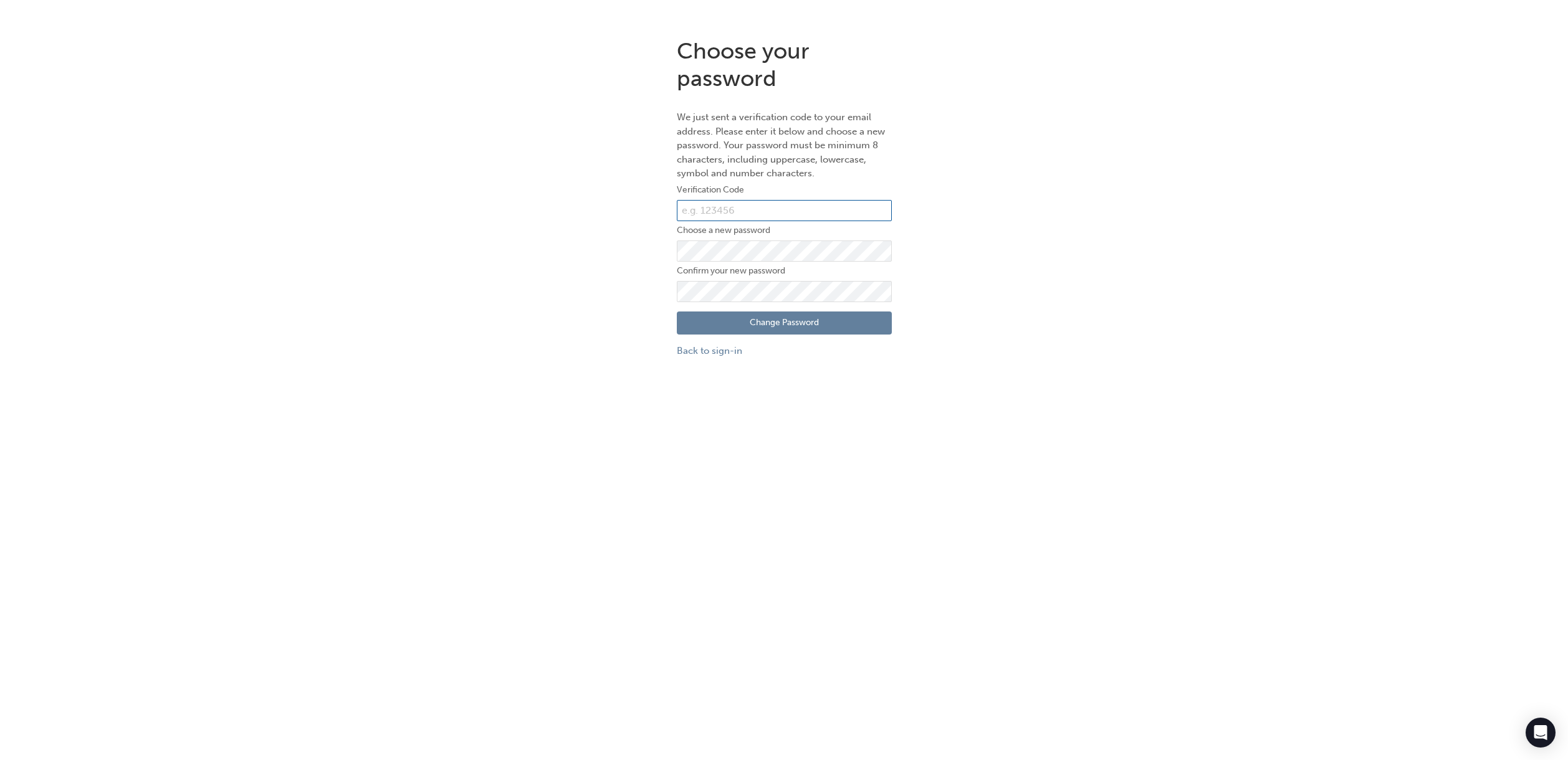
click at [731, 212] on input "text" at bounding box center [784, 210] width 215 height 21
paste input "847594"
type input "847594"
click button "Change Password" at bounding box center [784, 323] width 215 height 24
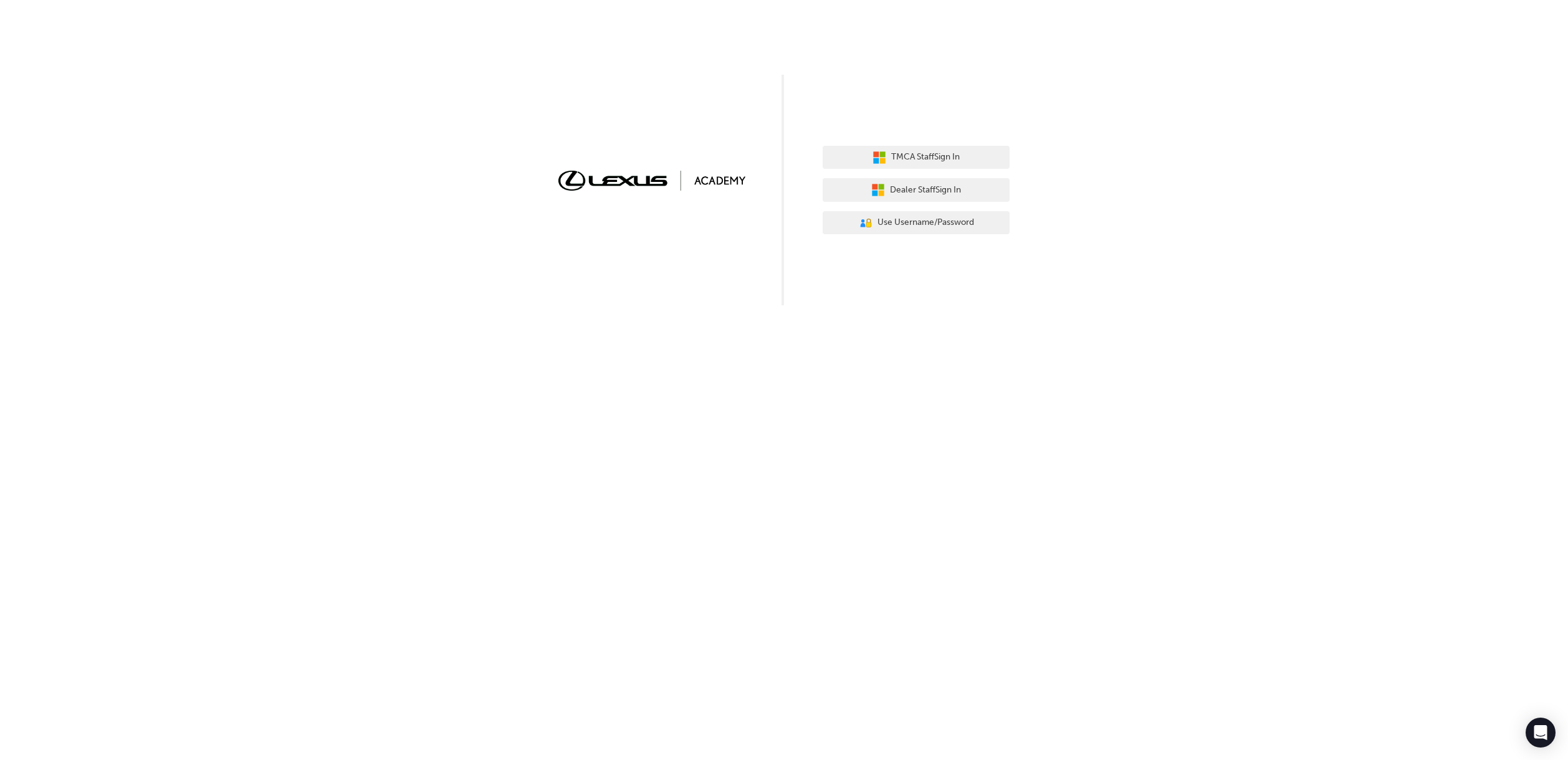
click at [1185, 315] on div "TMCA Staff Sign In Dealer Staff Sign In User Authentication Icon - Blue Person,…" at bounding box center [784, 380] width 1568 height 760
click at [1185, 286] on div "TMCA Staff Sign In Dealer Staff Sign In User Authentication Icon - Blue Person,…" at bounding box center [784, 153] width 1568 height 305
click at [926, 225] on span "Use Username/Password" at bounding box center [926, 222] width 97 height 14
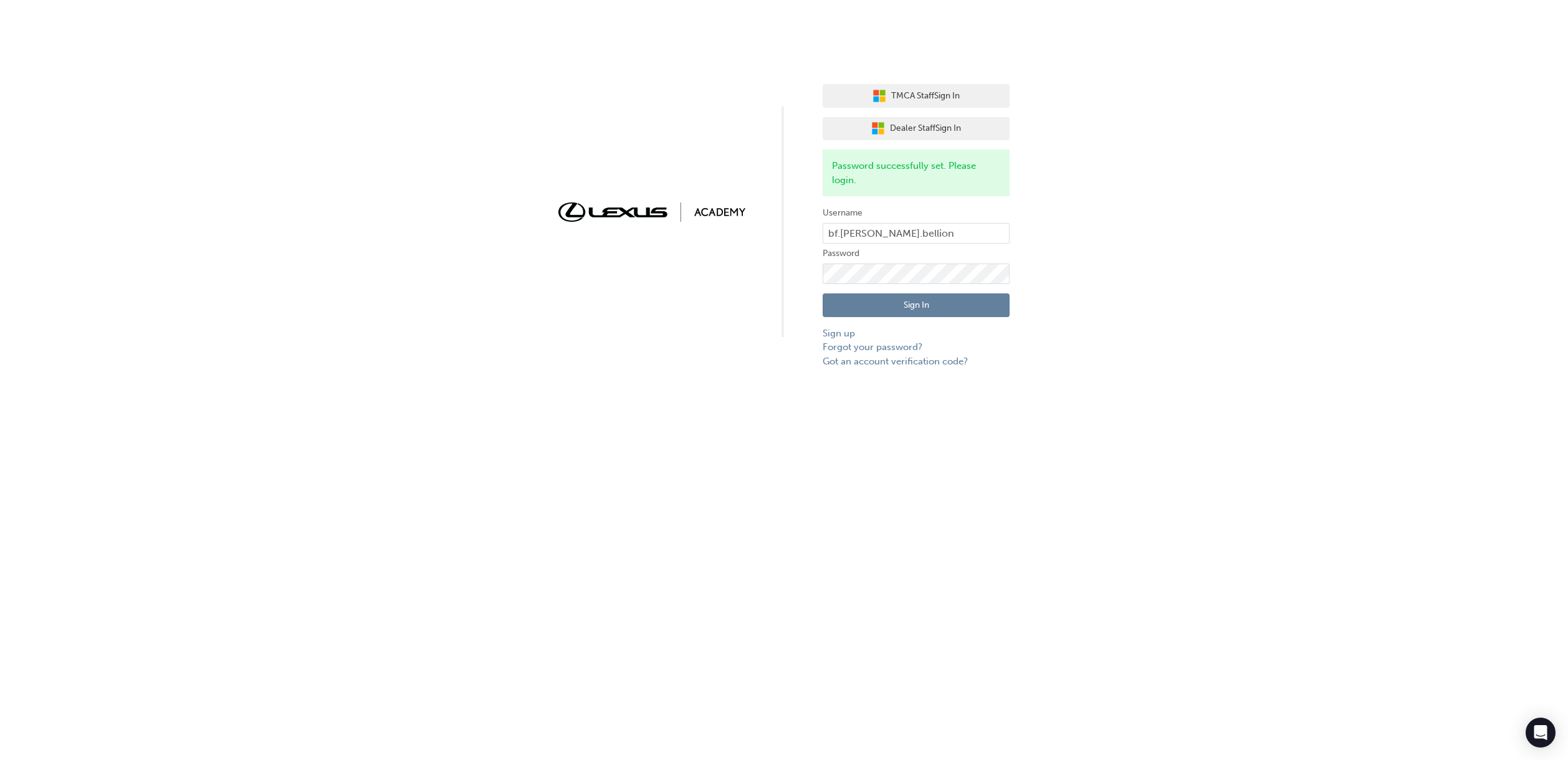
drag, startPoint x: 970, startPoint y: 304, endPoint x: 1169, endPoint y: 331, distance: 200.8
click at [972, 304] on button "Sign In" at bounding box center [916, 305] width 187 height 24
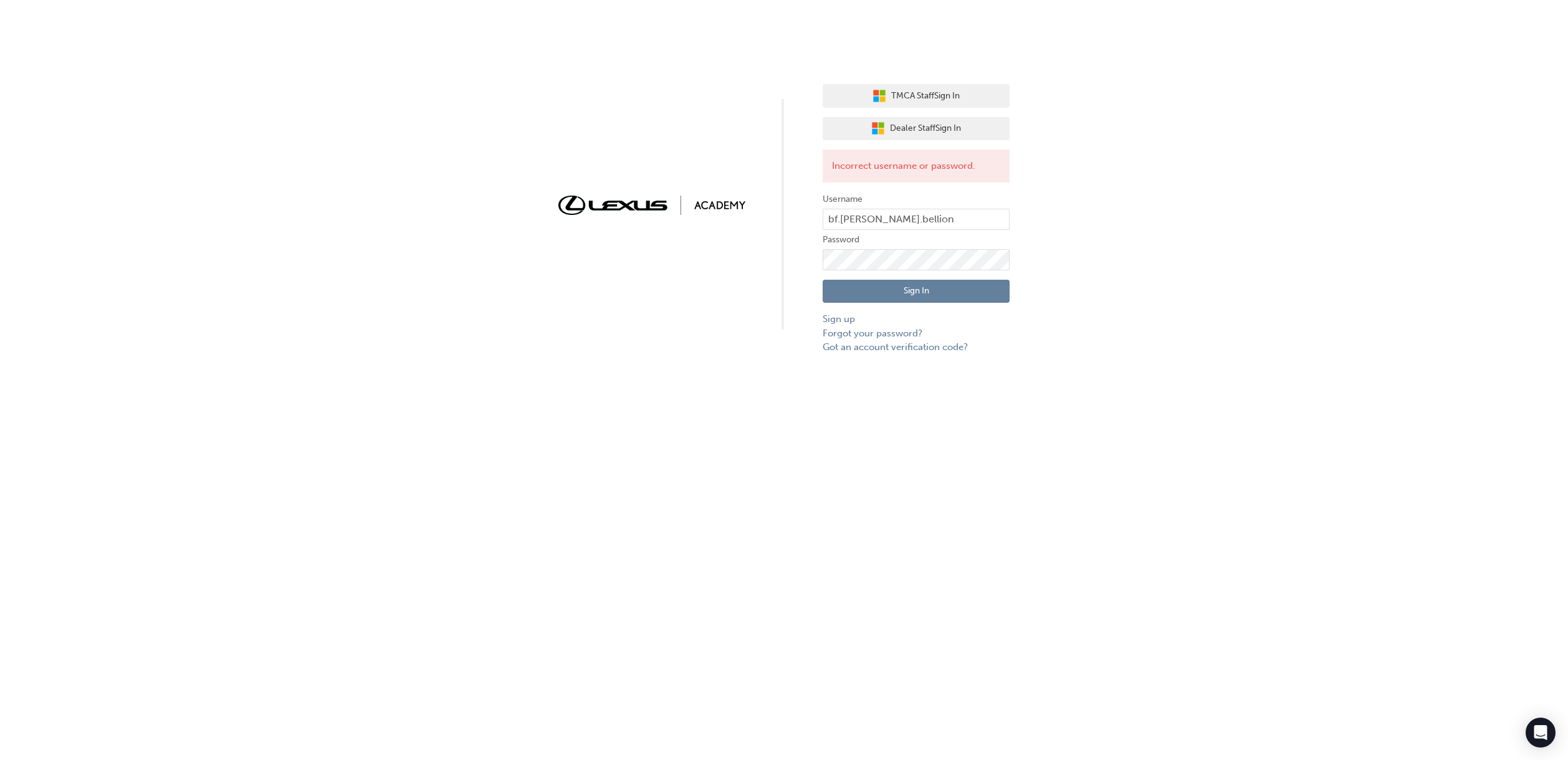
click at [971, 454] on div "TMCA Staff Sign In Dealer Staff Sign In Incorrect username or password. Usernam…" at bounding box center [784, 380] width 1568 height 760
click at [721, 246] on div "TMCA Staff Sign In Dealer Staff Sign In Incorrect username or password. Usernam…" at bounding box center [784, 177] width 1568 height 354
click at [983, 297] on button "Sign In" at bounding box center [916, 292] width 187 height 24
